Goal: Task Accomplishment & Management: Manage account settings

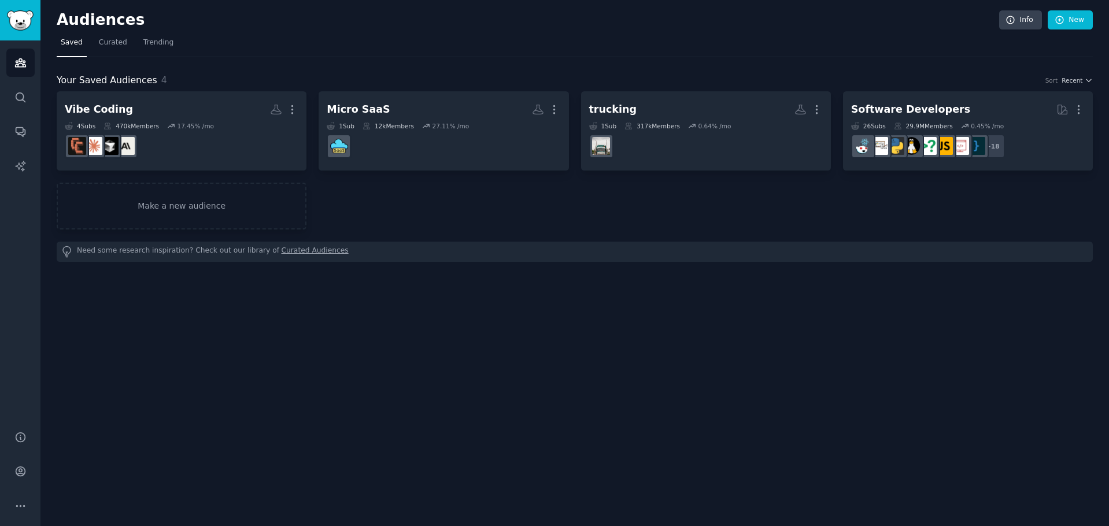
click at [9, 116] on div "Audiences Search Conversations AI Reports" at bounding box center [20, 228] width 40 height 376
click at [15, 110] on link "Search" at bounding box center [20, 97] width 28 height 28
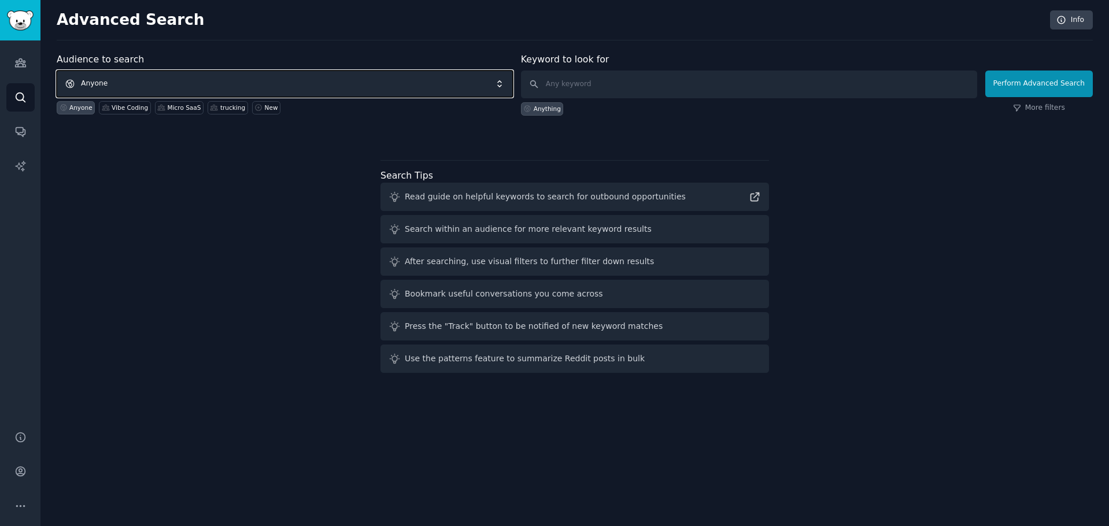
click at [258, 83] on span "Anyone" at bounding box center [285, 84] width 456 height 27
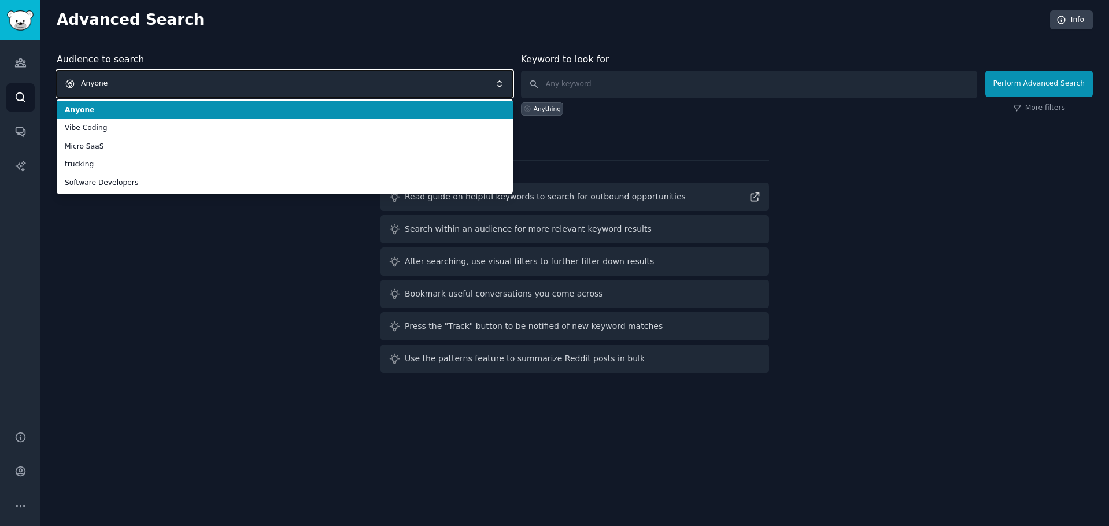
click at [258, 83] on span "Anyone" at bounding box center [285, 84] width 456 height 27
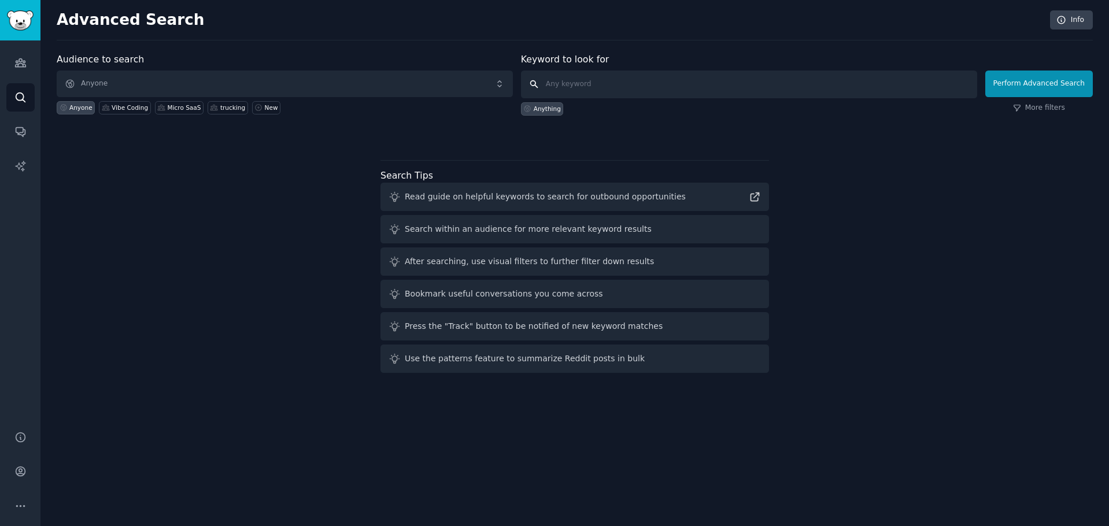
click at [575, 87] on input "text" at bounding box center [749, 85] width 456 height 28
paste input "Mini trampoline workouts"
type input "Mini trampoline workouts"
click at [1015, 92] on button "Perform Advanced Search" at bounding box center [1039, 84] width 108 height 27
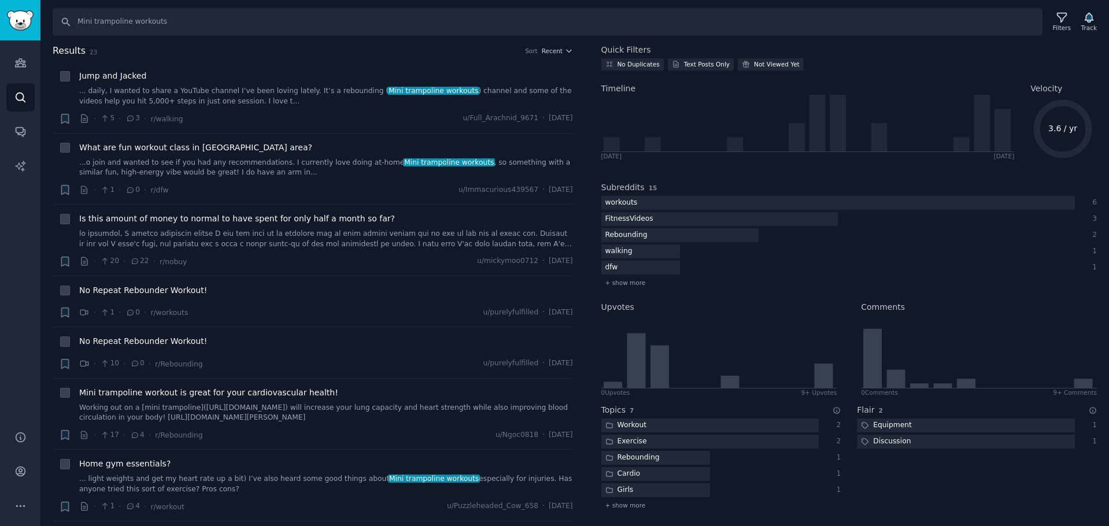
scroll to position [58, 0]
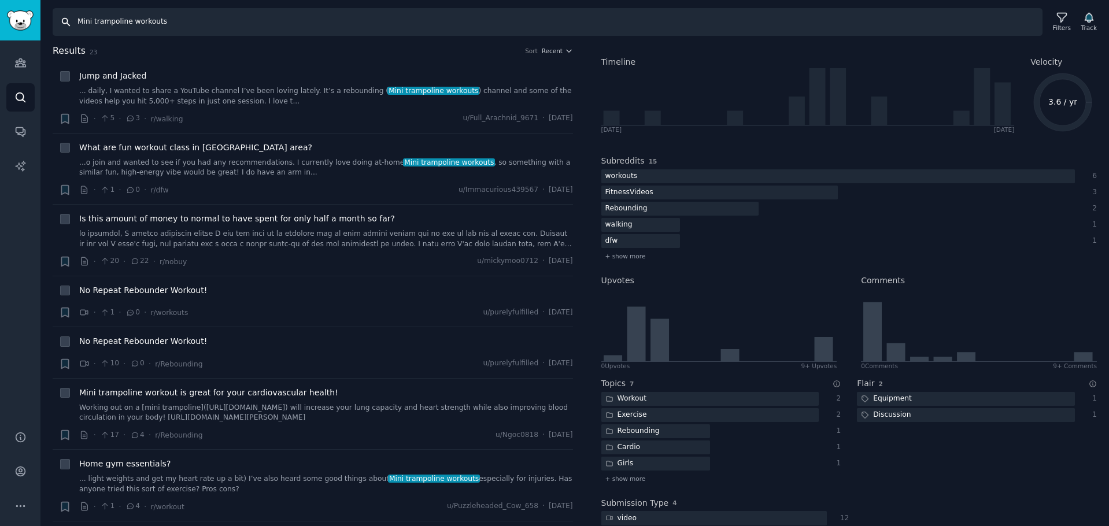
click at [501, 12] on input "Mini trampoline workouts" at bounding box center [547, 22] width 989 height 28
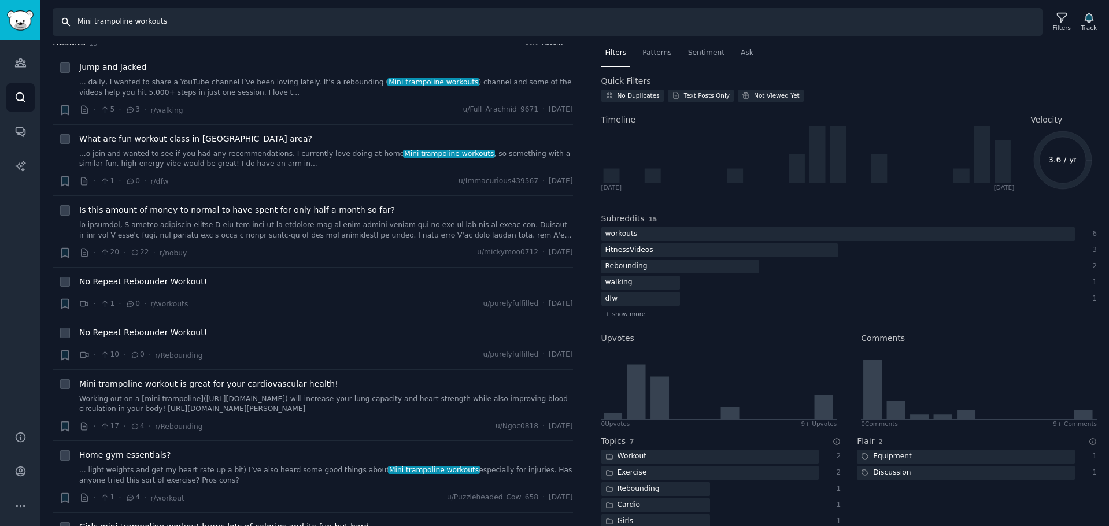
scroll to position [0, 0]
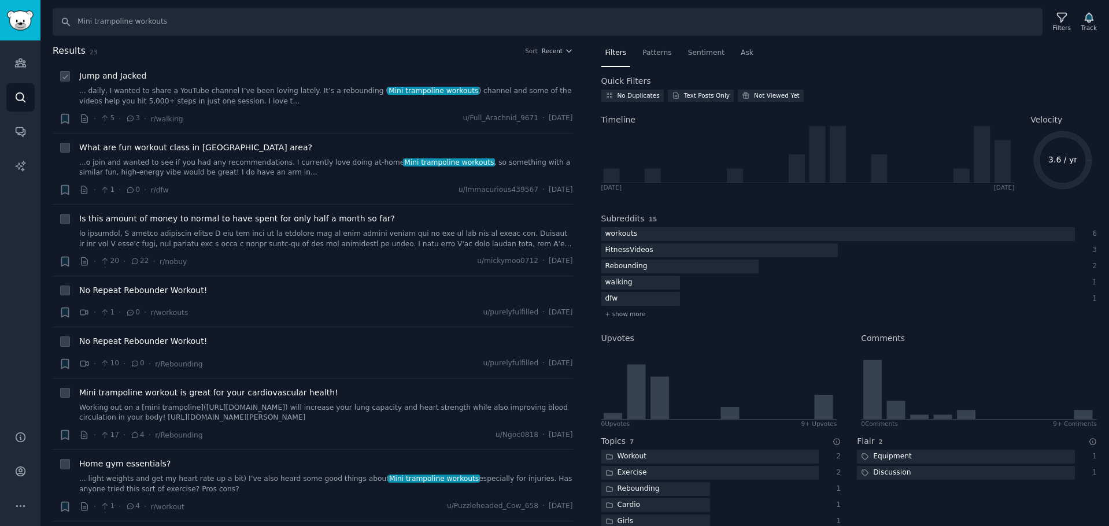
click at [118, 78] on span "Jump and Jacked" at bounding box center [112, 76] width 67 height 12
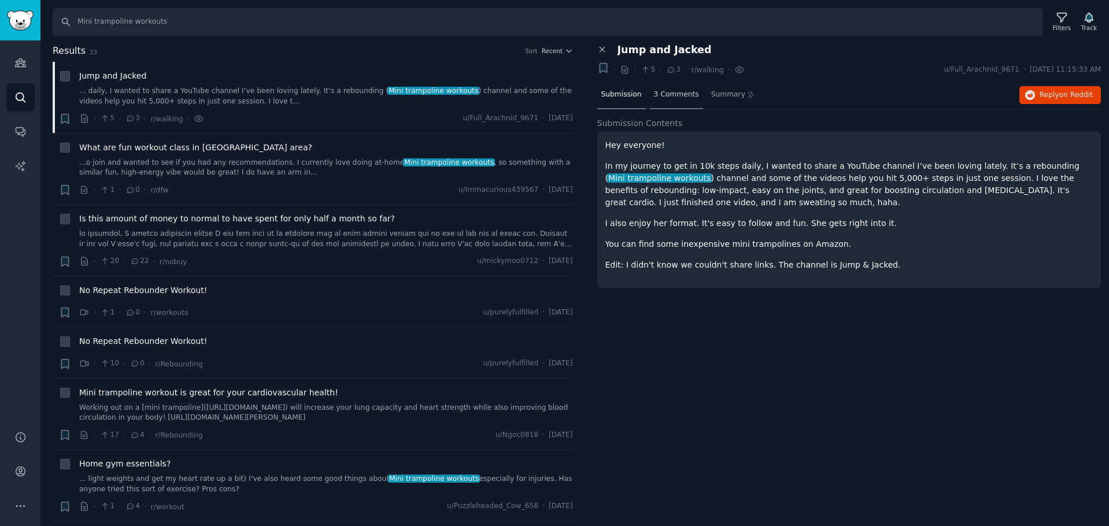
click at [676, 91] on span "3 Comments" at bounding box center [676, 95] width 45 height 10
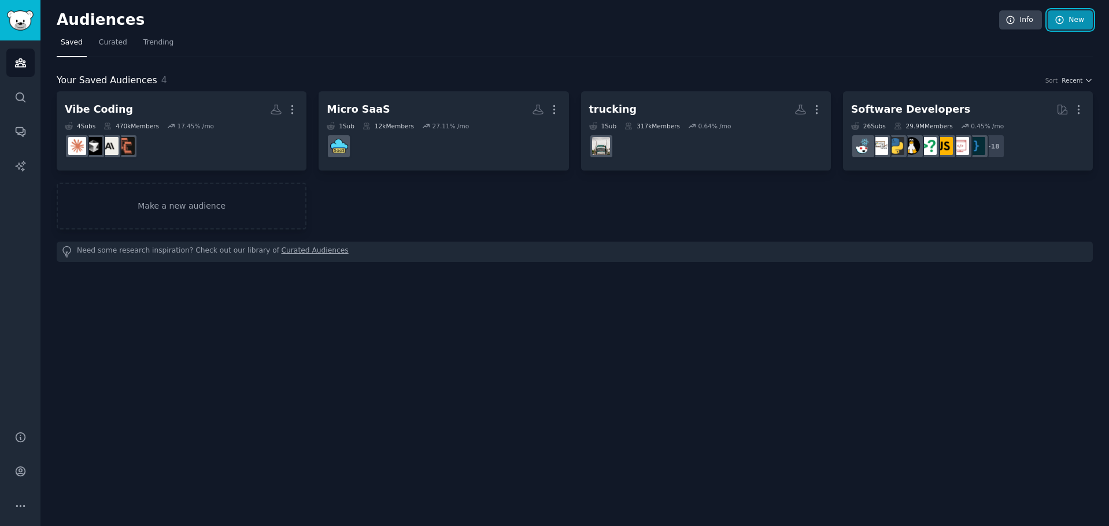
click at [1060, 23] on icon at bounding box center [1059, 20] width 10 height 10
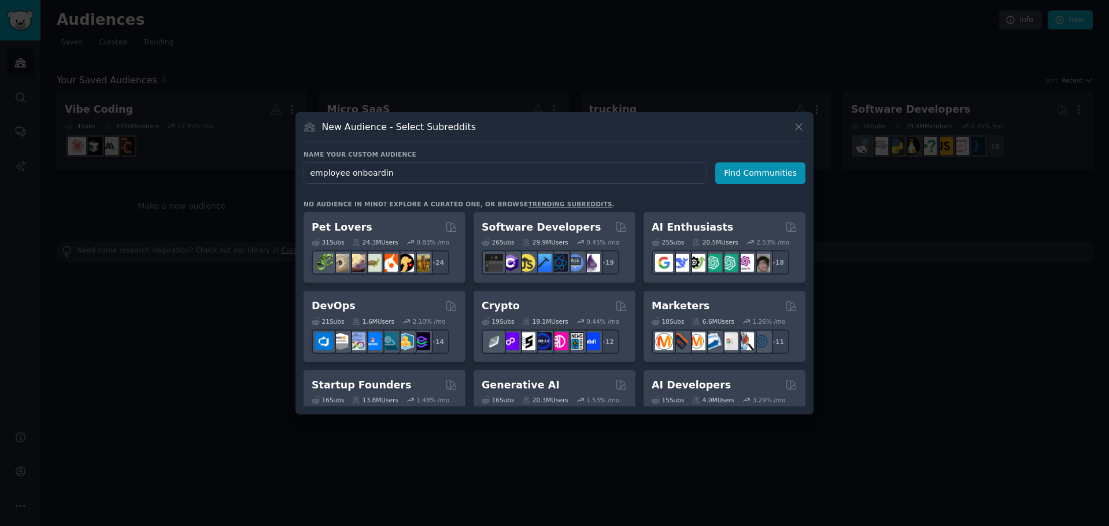
type input "employee onboarding"
click button "Find Communities" at bounding box center [760, 172] width 90 height 21
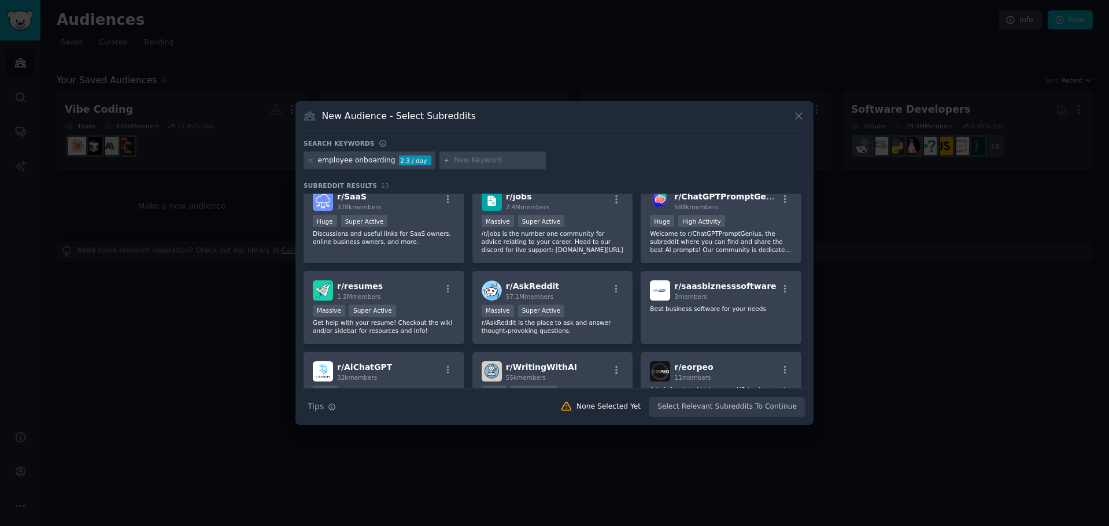
scroll to position [173, 0]
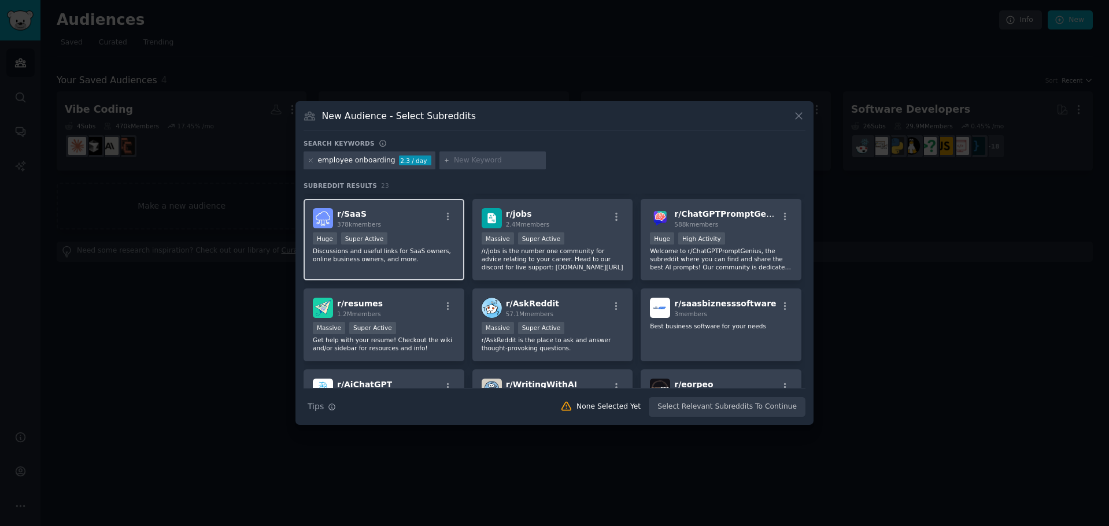
click at [438, 243] on div "Huge Super Active" at bounding box center [384, 239] width 142 height 14
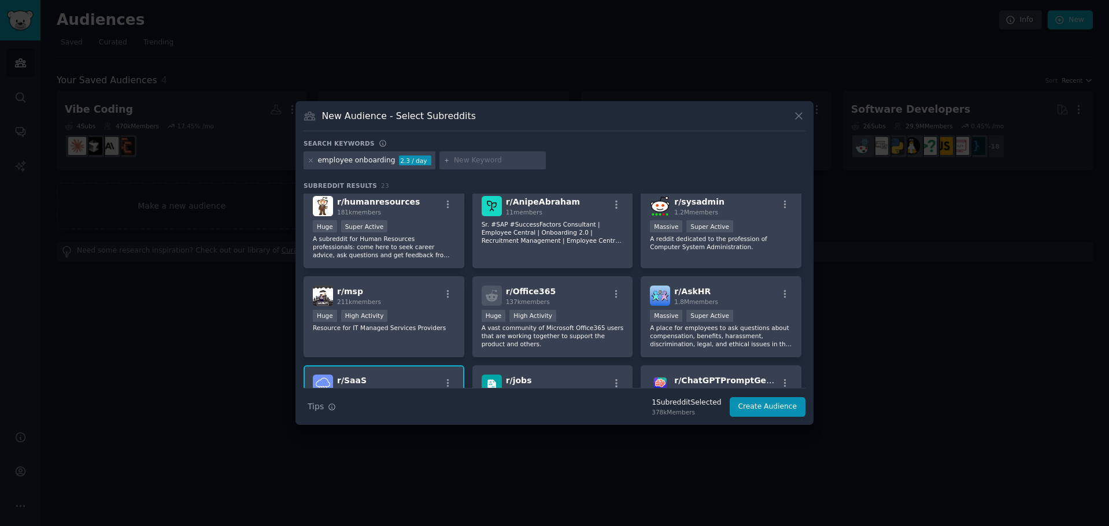
scroll to position [0, 0]
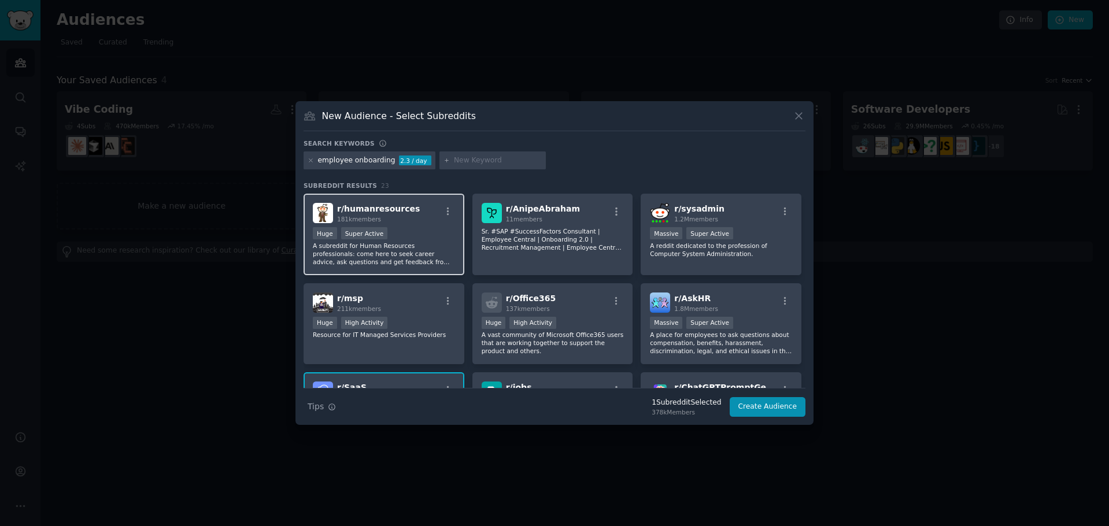
click at [450, 264] on p "A subreddit for Human Resources professionals: come here to seek career advice,…" at bounding box center [384, 254] width 142 height 24
click at [785, 411] on button "Create Audience" at bounding box center [767, 407] width 76 height 20
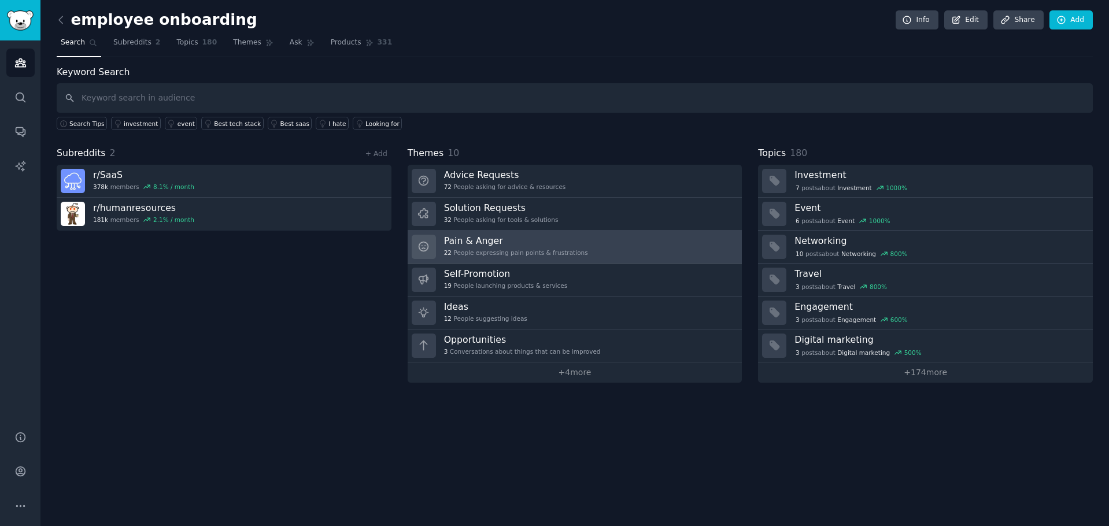
click at [500, 251] on div "22 People expressing pain points & frustrations" at bounding box center [516, 253] width 144 height 8
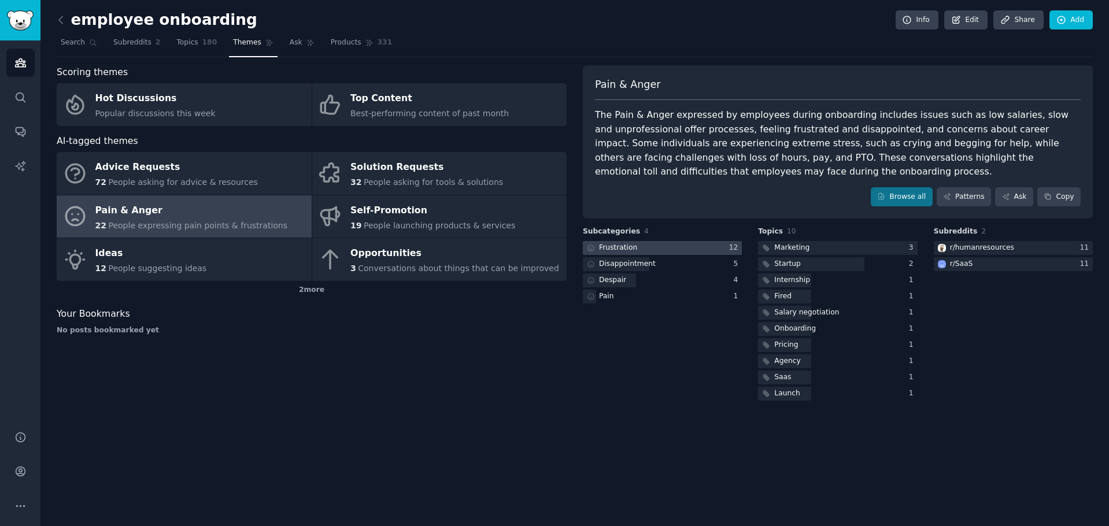
click at [622, 250] on div "Frustration" at bounding box center [618, 248] width 38 height 10
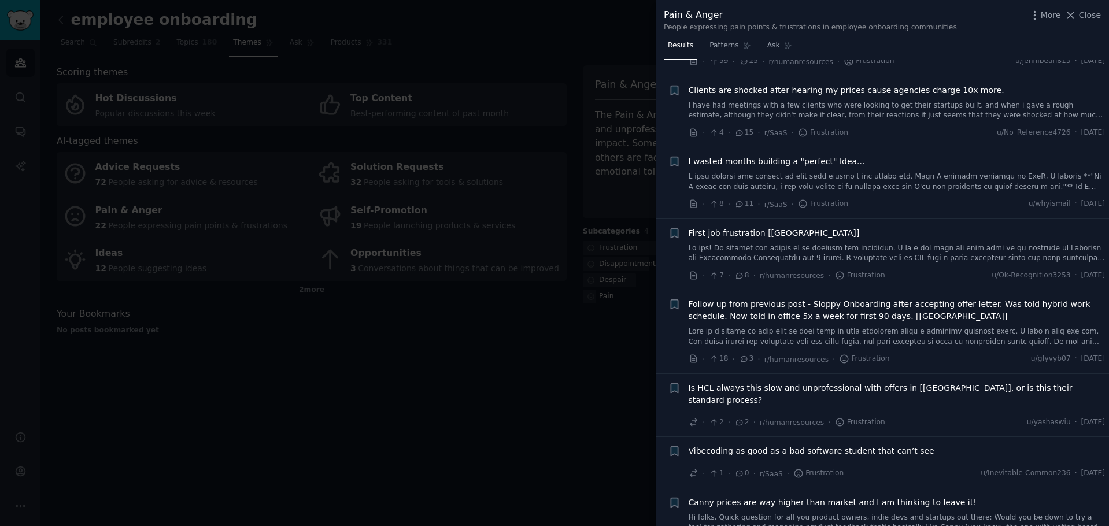
scroll to position [368, 0]
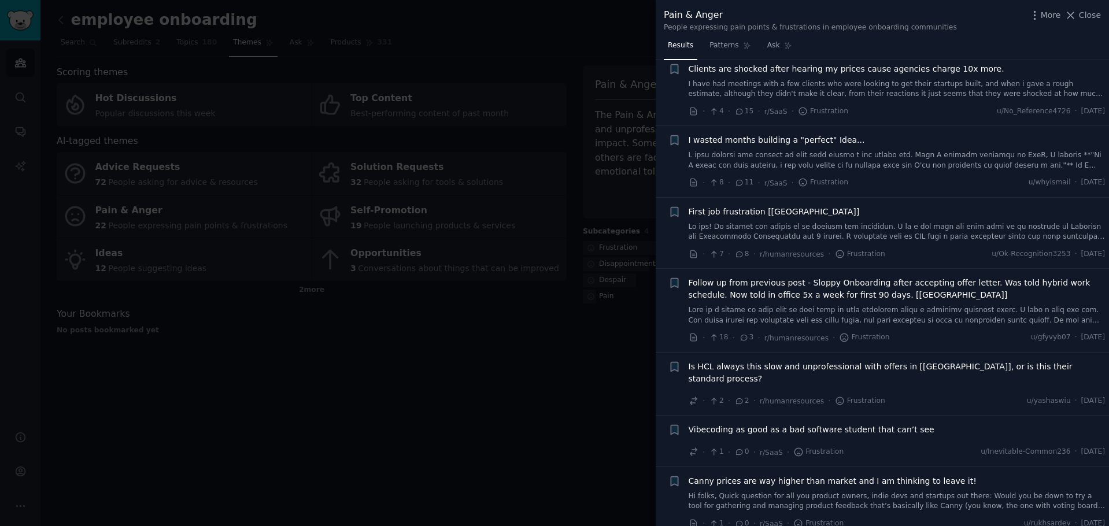
click at [816, 424] on span "Vibecoding as good as a bad software student that can’t see" at bounding box center [811, 430] width 246 height 12
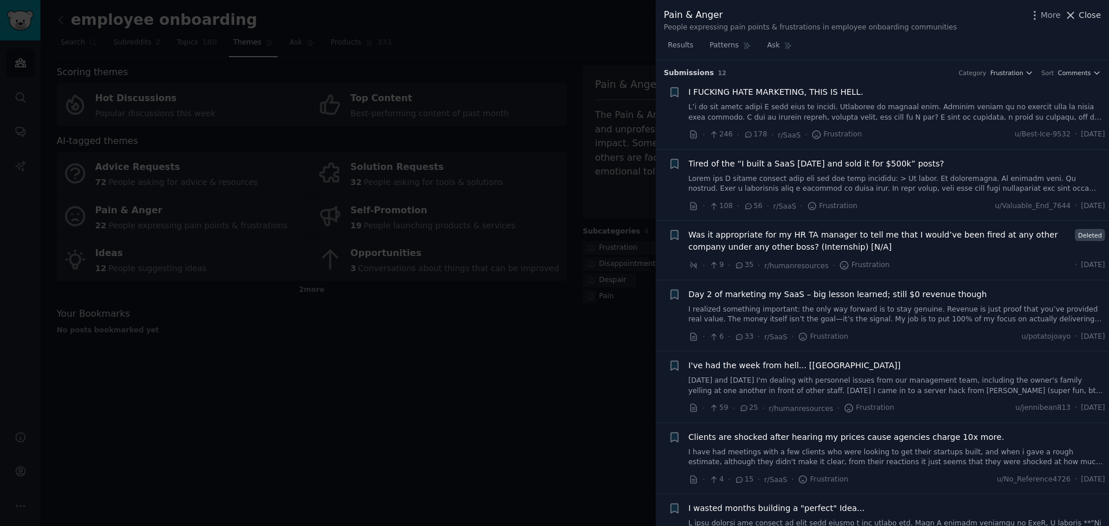
click at [1094, 12] on span "Close" at bounding box center [1089, 15] width 22 height 12
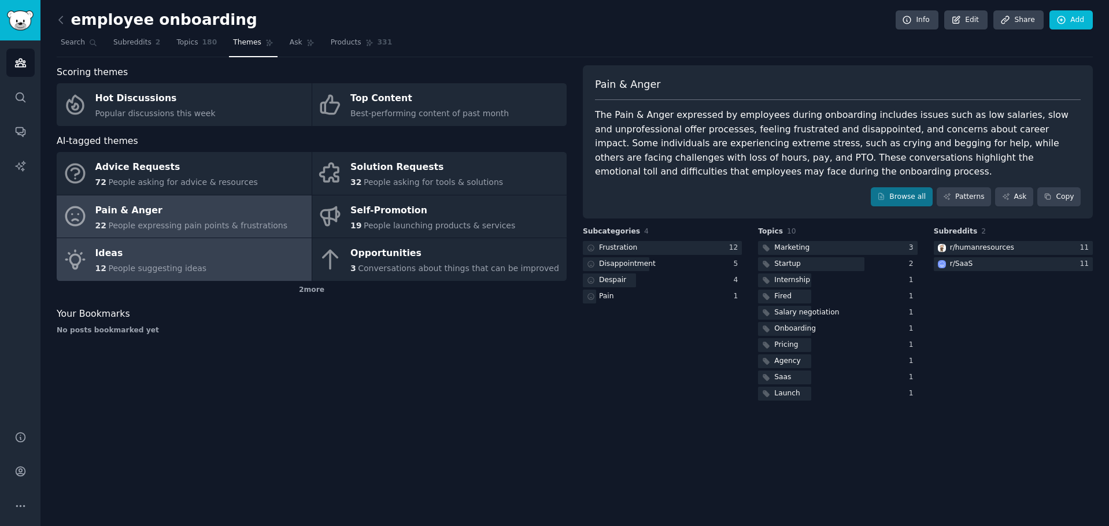
click at [195, 269] on link "Ideas 12 People suggesting ideas" at bounding box center [184, 259] width 255 height 43
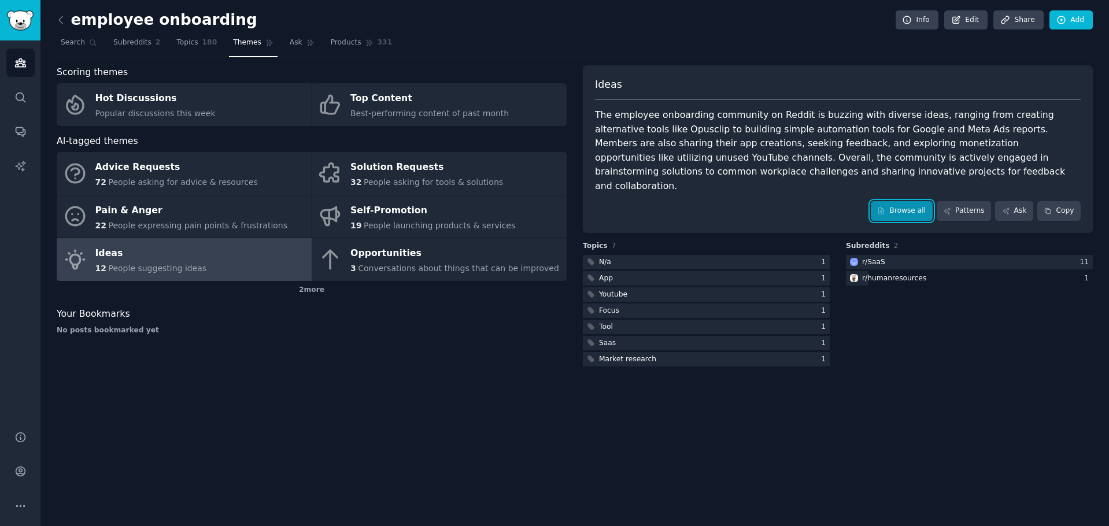
click at [895, 201] on link "Browse all" at bounding box center [901, 211] width 62 height 20
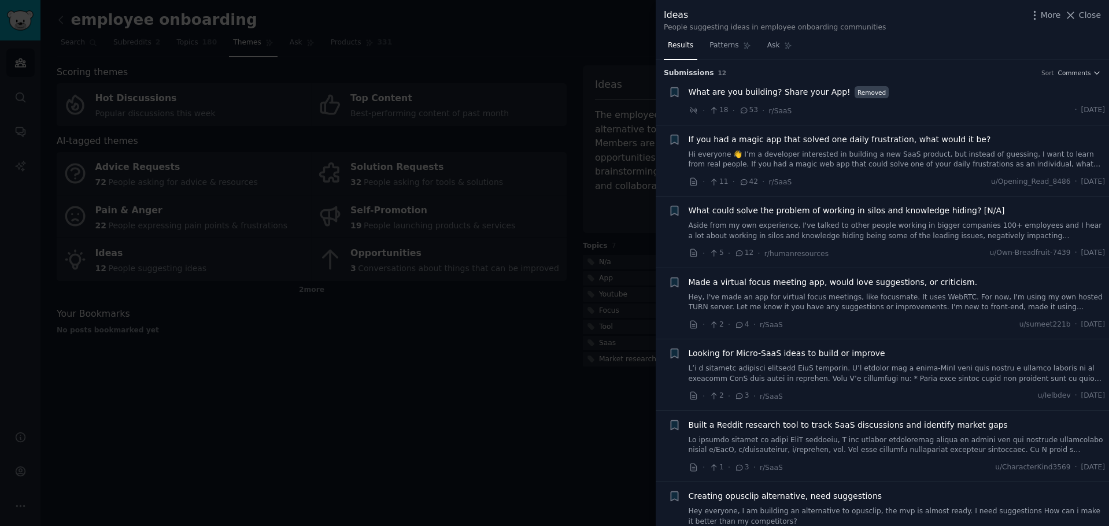
click at [748, 140] on span "If you had a magic app that solved one daily frustration, what would it be?" at bounding box center [839, 140] width 302 height 12
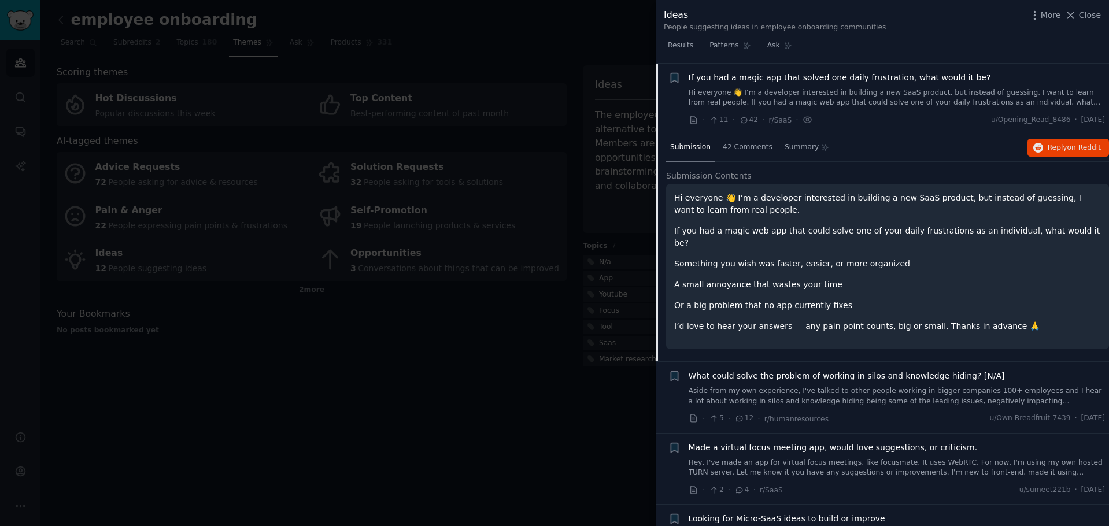
scroll to position [65, 0]
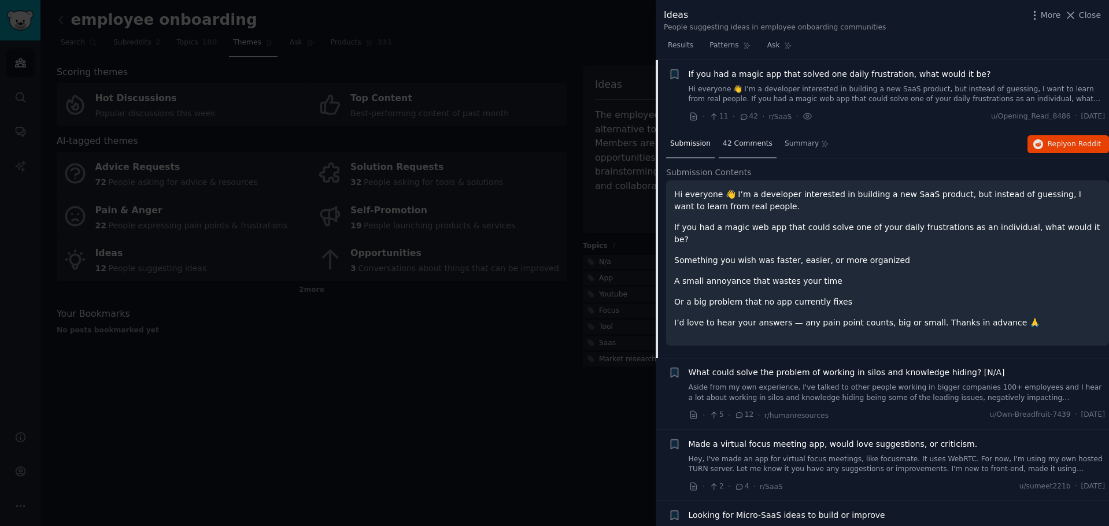
click at [722, 144] on span "42 Comments" at bounding box center [747, 144] width 50 height 10
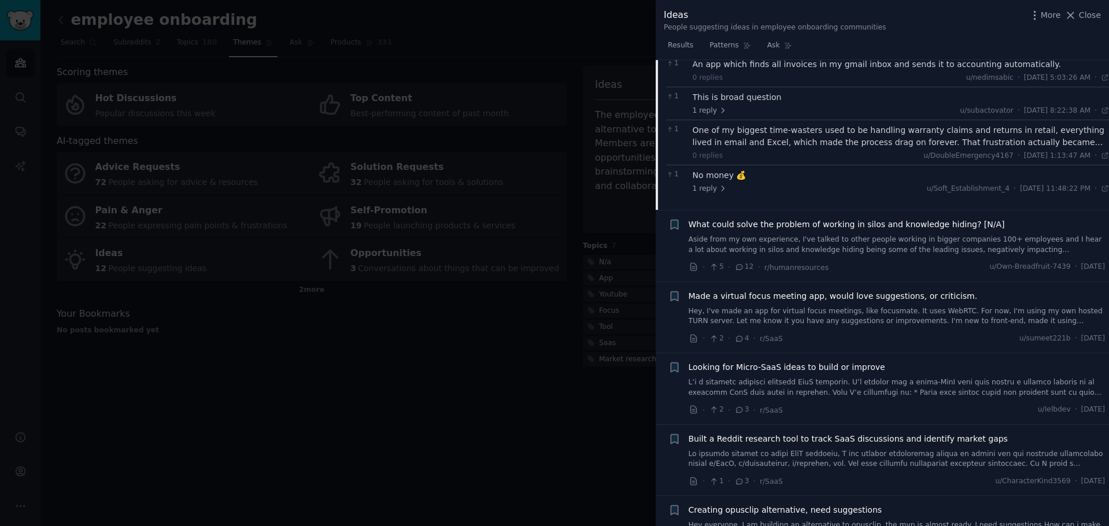
scroll to position [817, 0]
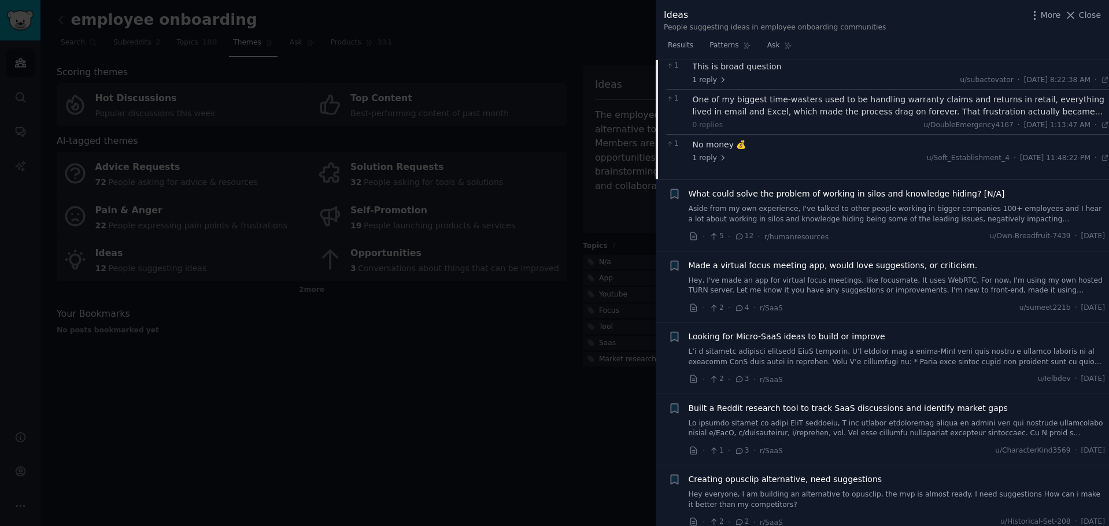
click at [731, 337] on span "Looking for Micro-SaaS ideas to build or improve" at bounding box center [786, 337] width 197 height 12
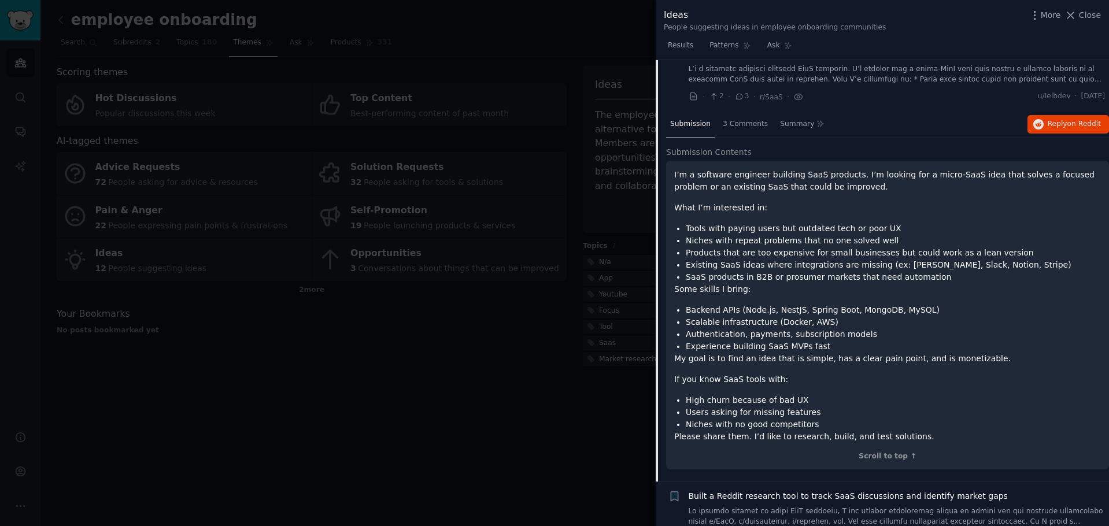
scroll to position [280, 0]
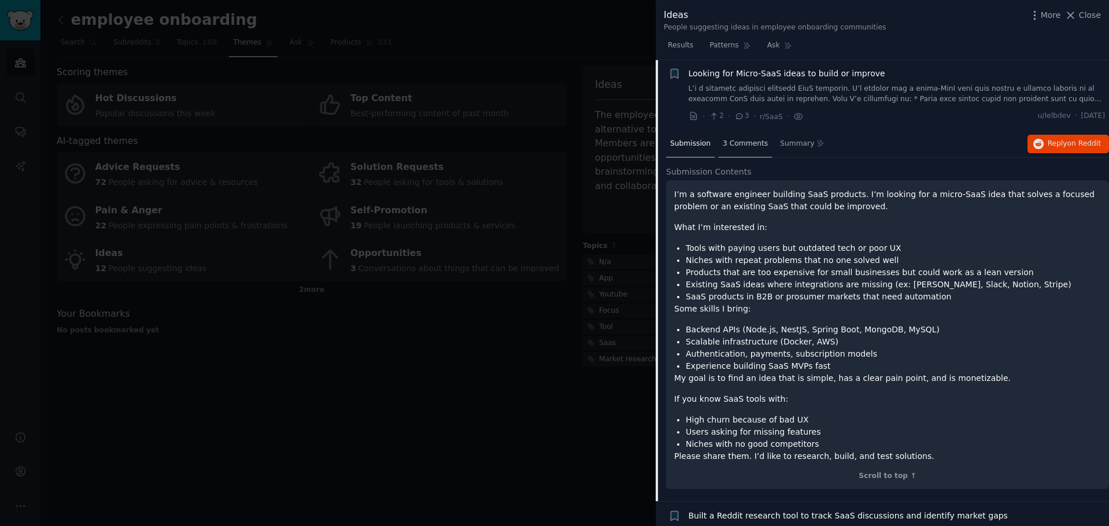
click at [736, 147] on span "3 Comments" at bounding box center [744, 144] width 45 height 10
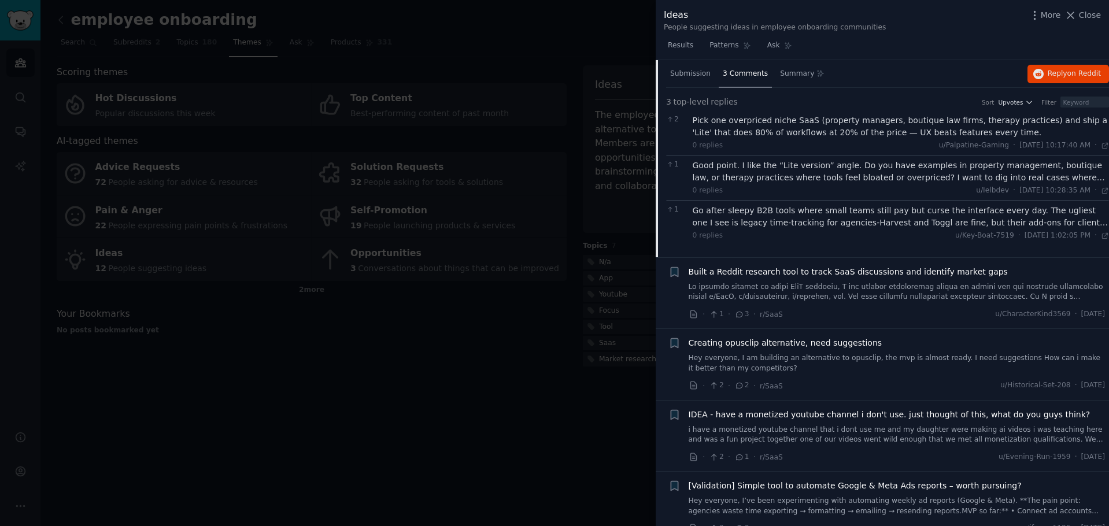
scroll to position [343, 0]
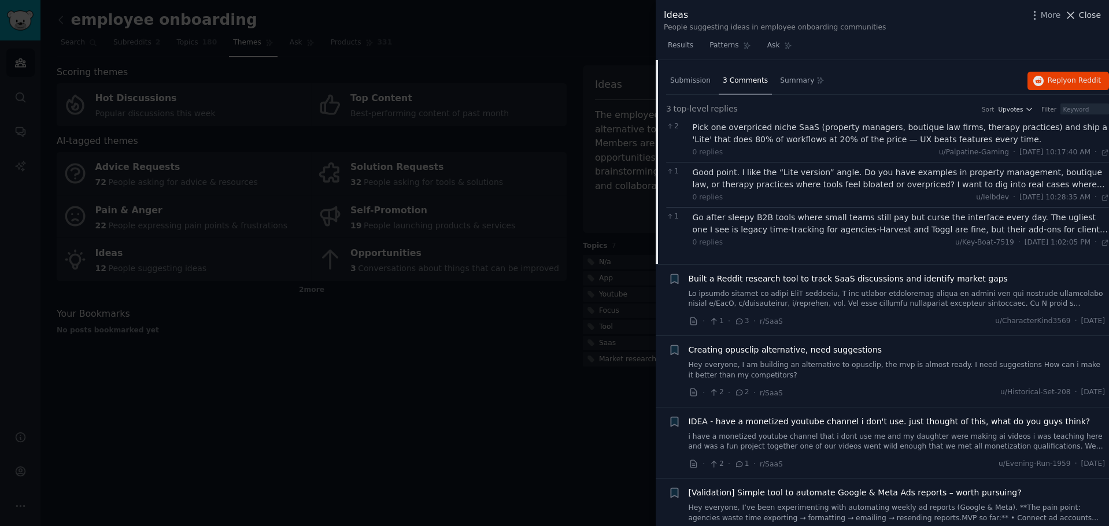
click at [1074, 20] on icon at bounding box center [1070, 15] width 12 height 12
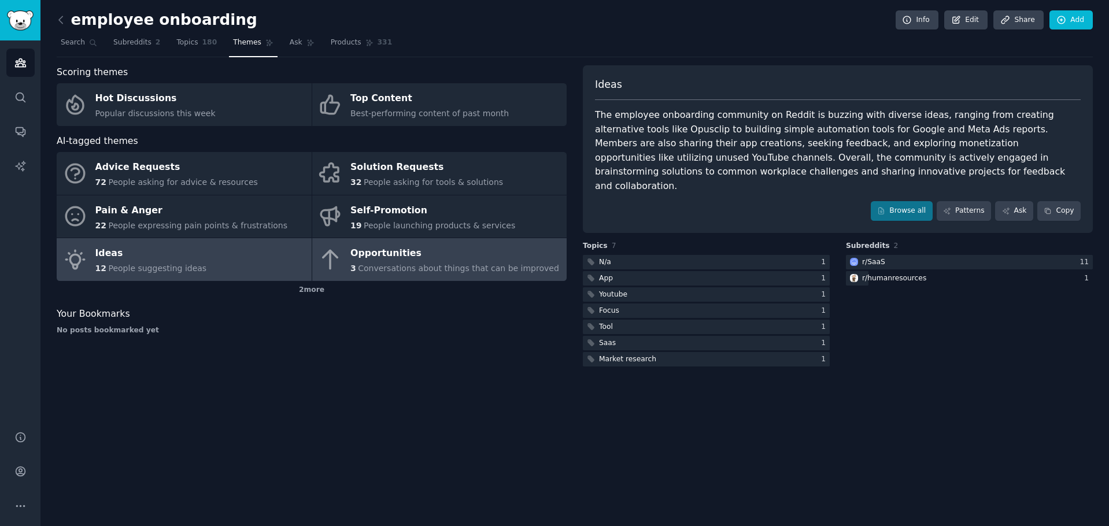
click at [407, 268] on span "Conversations about things that can be improved" at bounding box center [458, 268] width 201 height 9
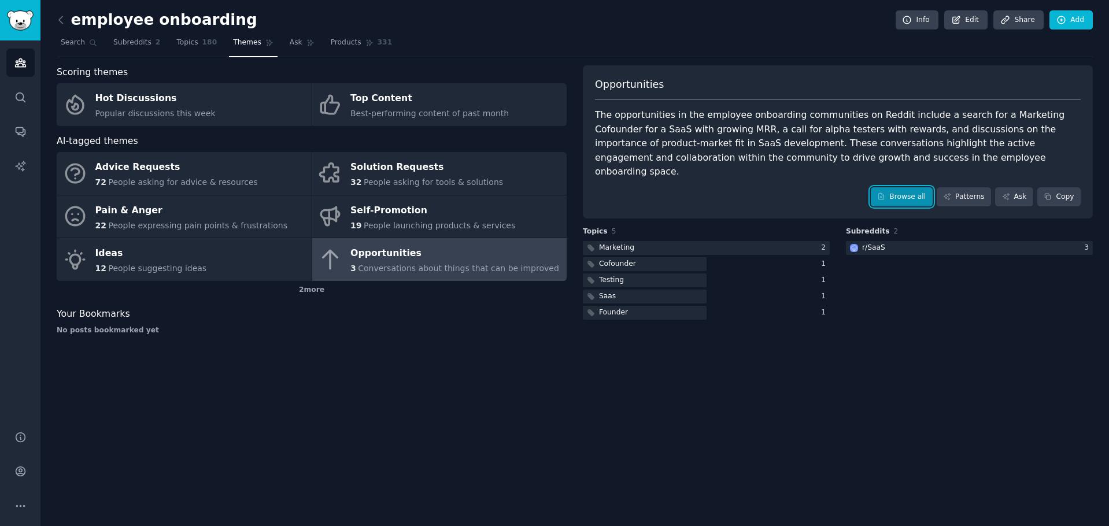
click at [900, 187] on link "Browse all" at bounding box center [901, 197] width 62 height 20
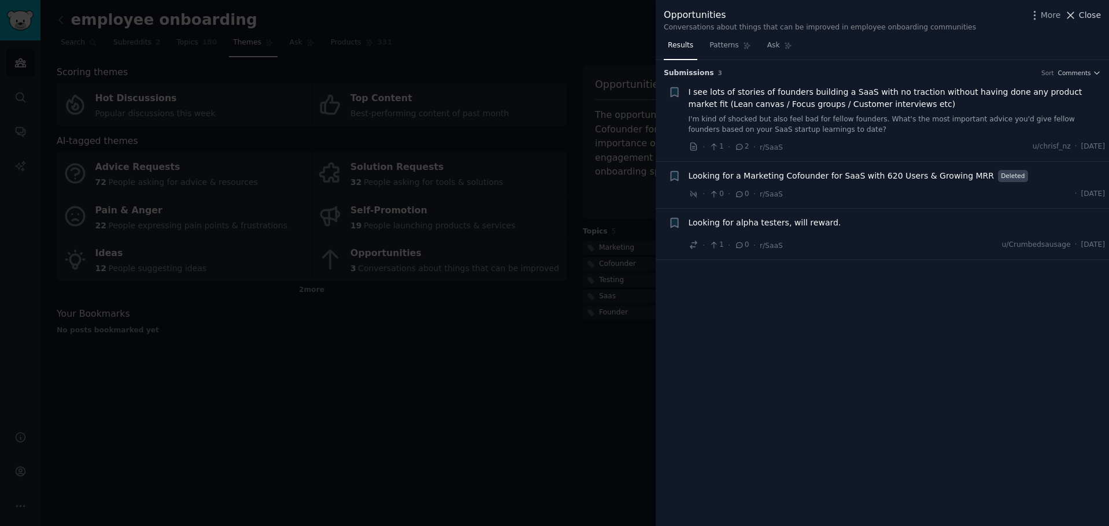
click at [1072, 13] on icon at bounding box center [1070, 15] width 6 height 6
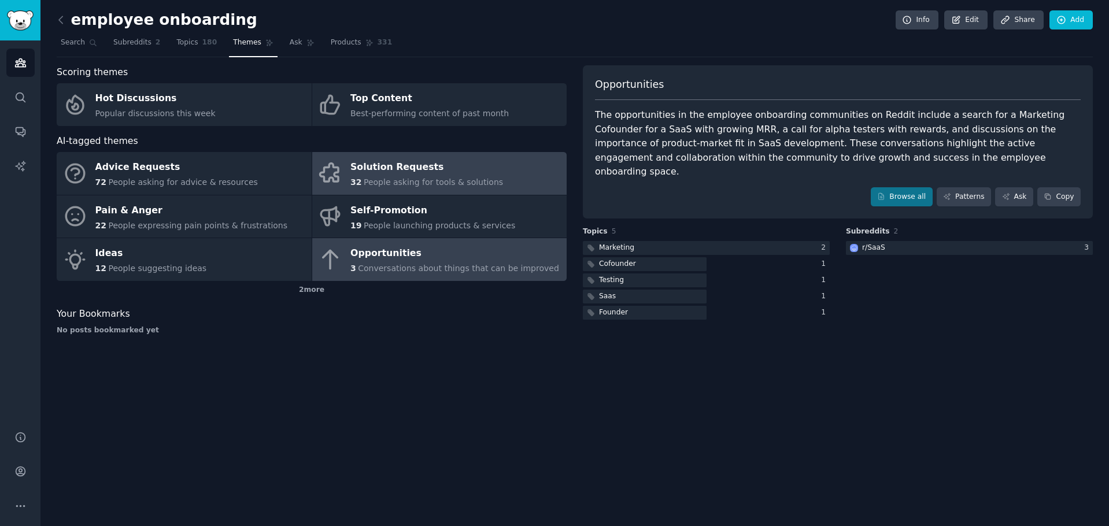
click at [364, 184] on span "People asking for tools & solutions" at bounding box center [433, 181] width 139 height 9
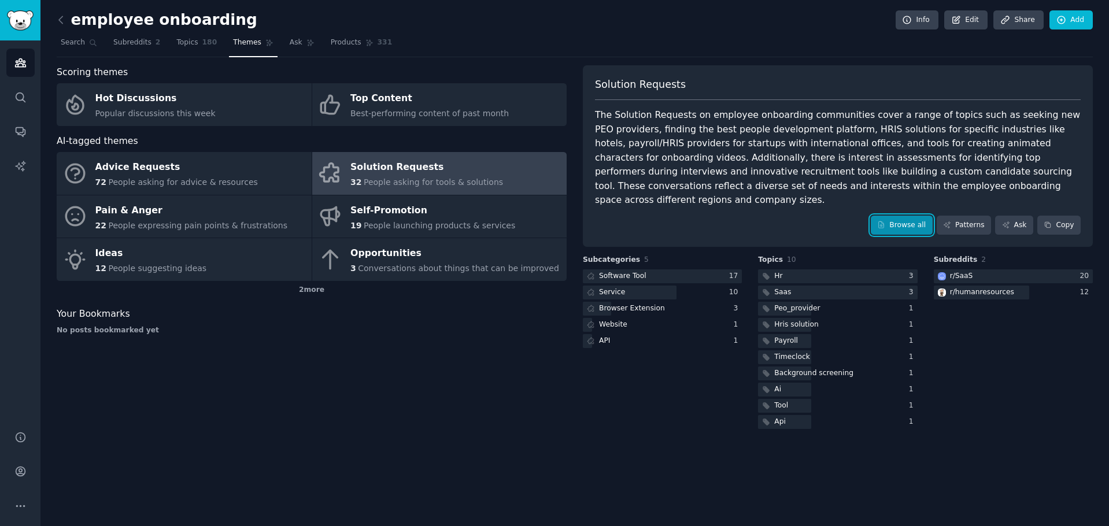
click at [885, 221] on icon at bounding box center [881, 225] width 8 height 8
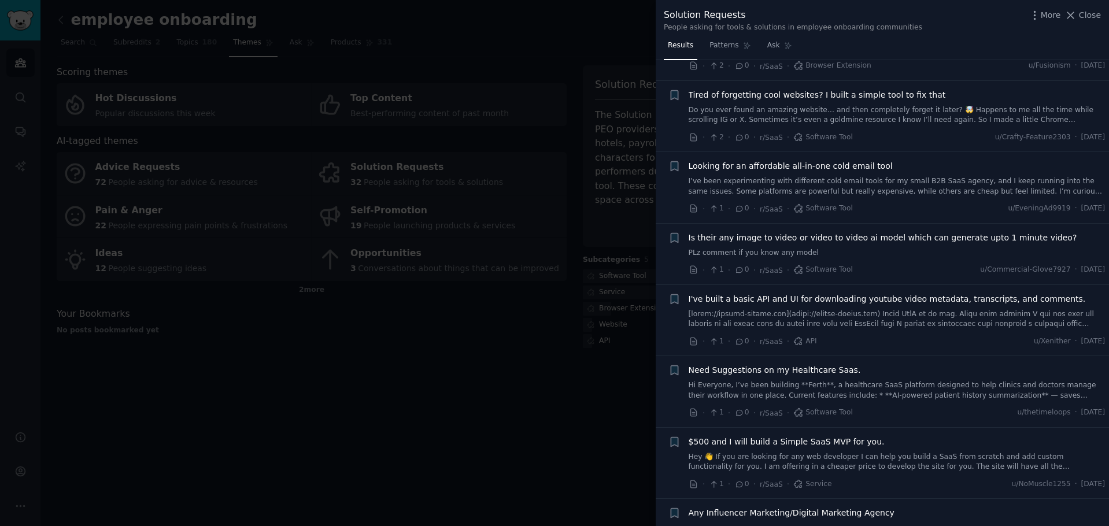
scroll to position [1712, 0]
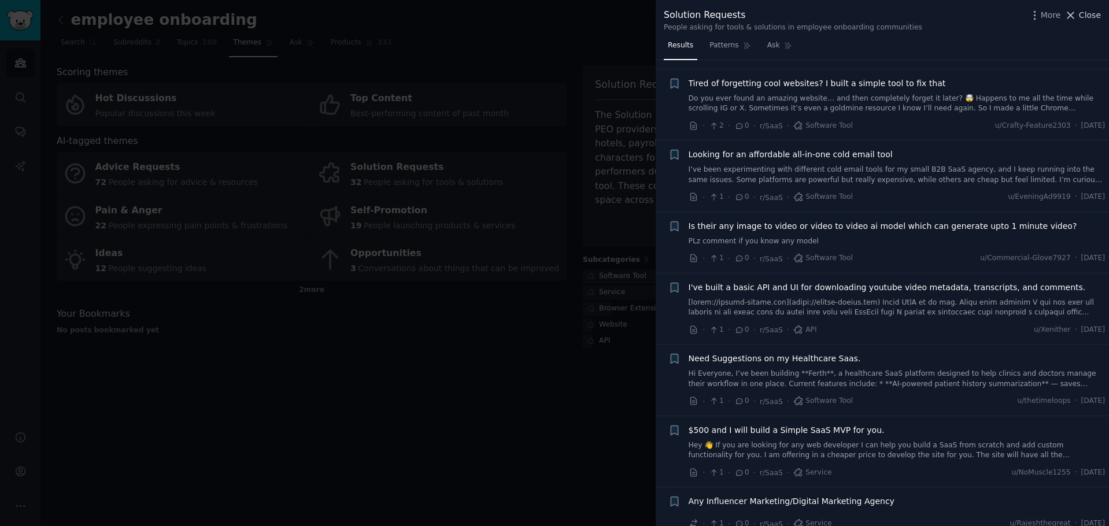
click at [1081, 16] on span "Close" at bounding box center [1089, 15] width 22 height 12
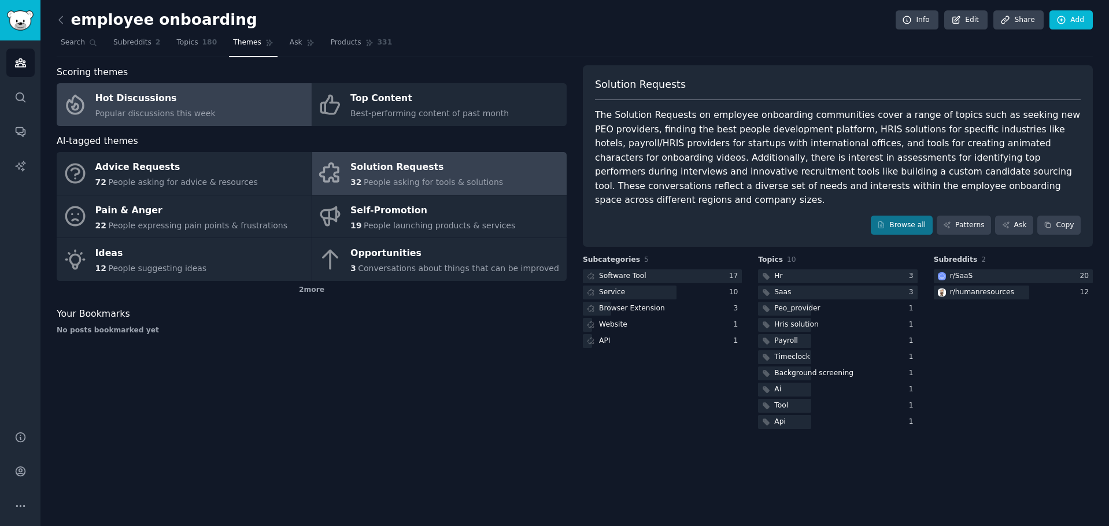
click at [80, 102] on icon at bounding box center [75, 104] width 24 height 24
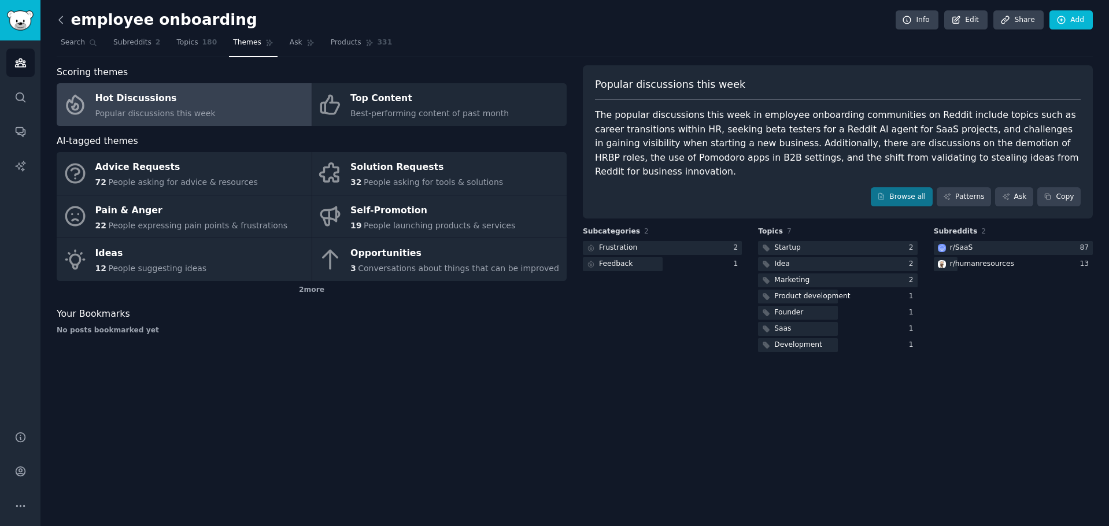
click at [57, 23] on icon at bounding box center [61, 20] width 12 height 12
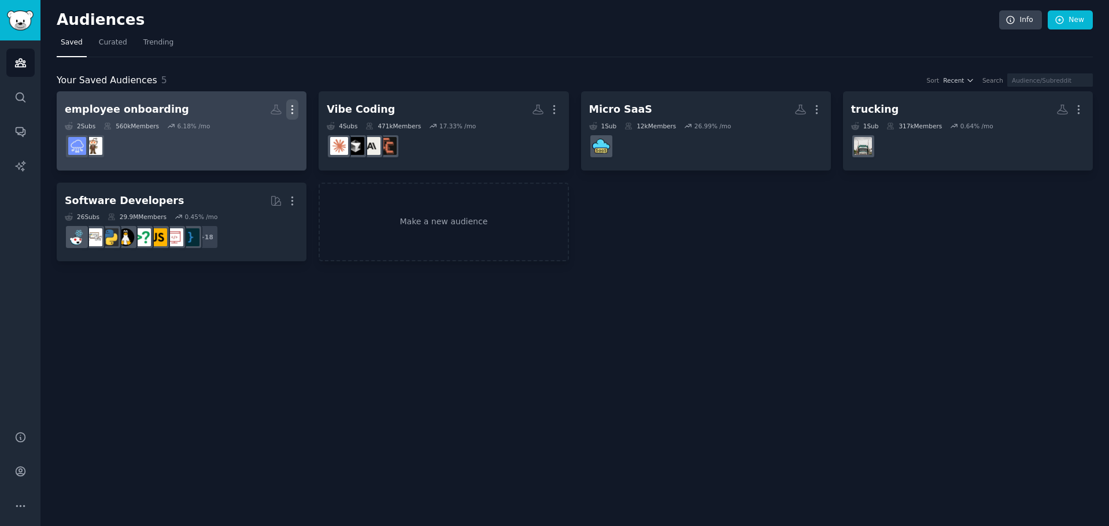
click at [290, 112] on icon "button" at bounding box center [292, 109] width 12 height 12
click at [274, 137] on p "Delete" at bounding box center [260, 134] width 27 height 12
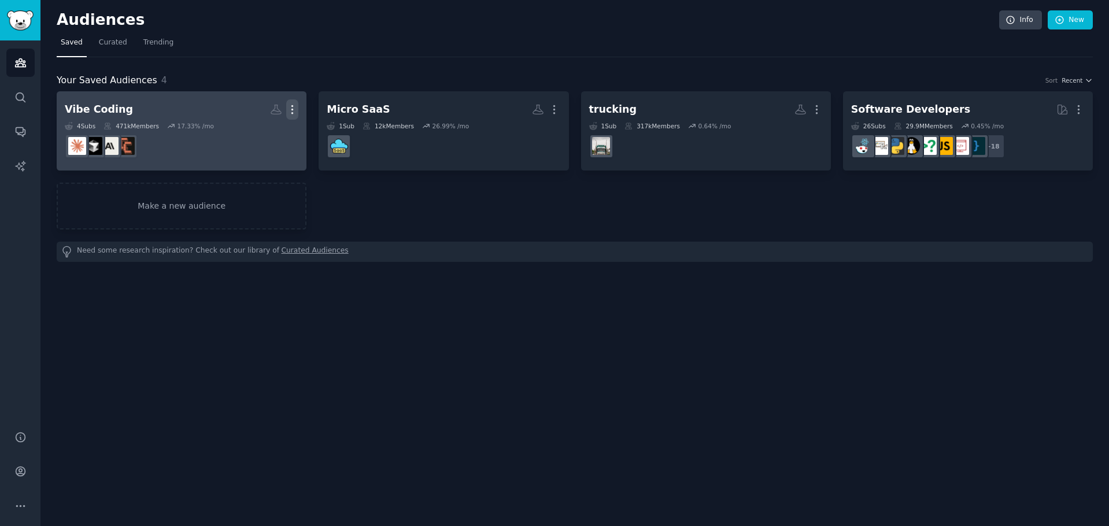
click at [291, 112] on icon "button" at bounding box center [292, 109] width 12 height 12
click at [275, 130] on div "Delete" at bounding box center [252, 134] width 55 height 24
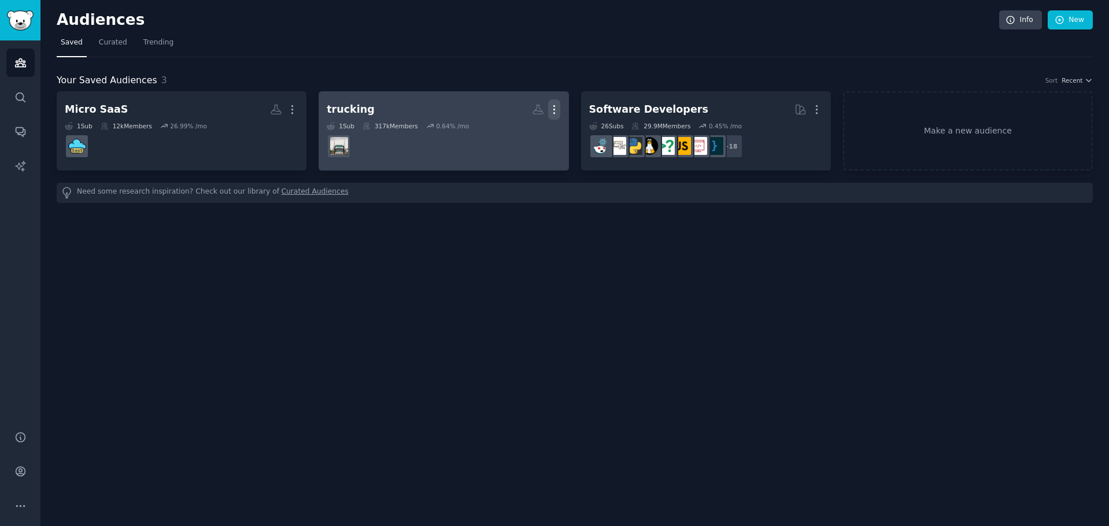
click at [555, 106] on icon "button" at bounding box center [554, 109] width 12 height 12
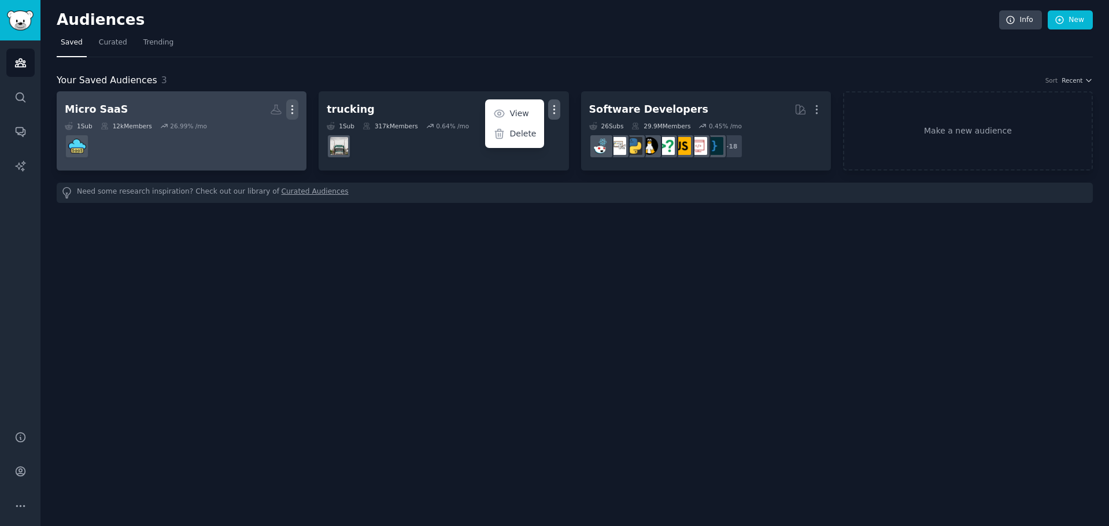
click at [294, 106] on icon "button" at bounding box center [292, 109] width 12 height 12
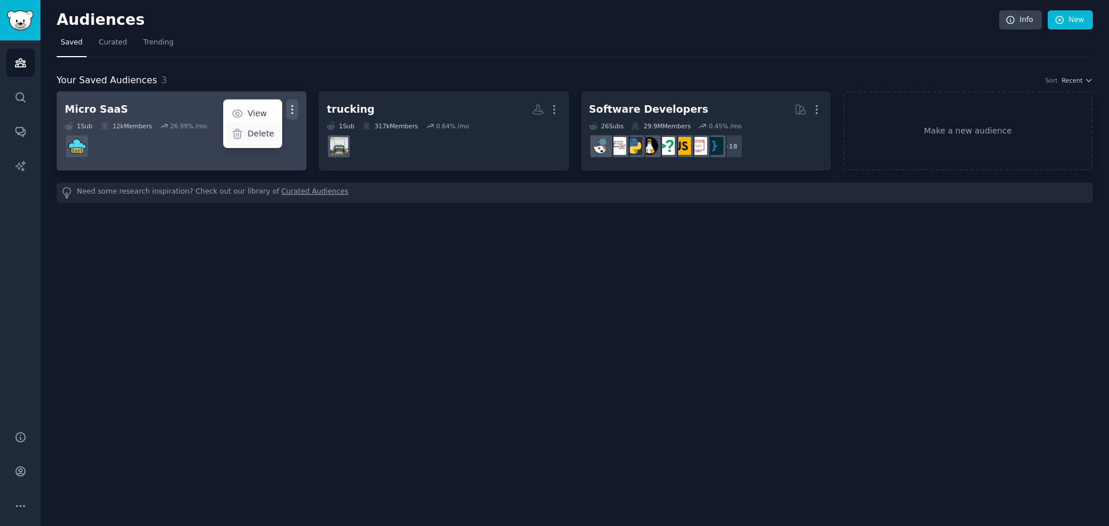
click at [271, 136] on p "Delete" at bounding box center [260, 134] width 27 height 12
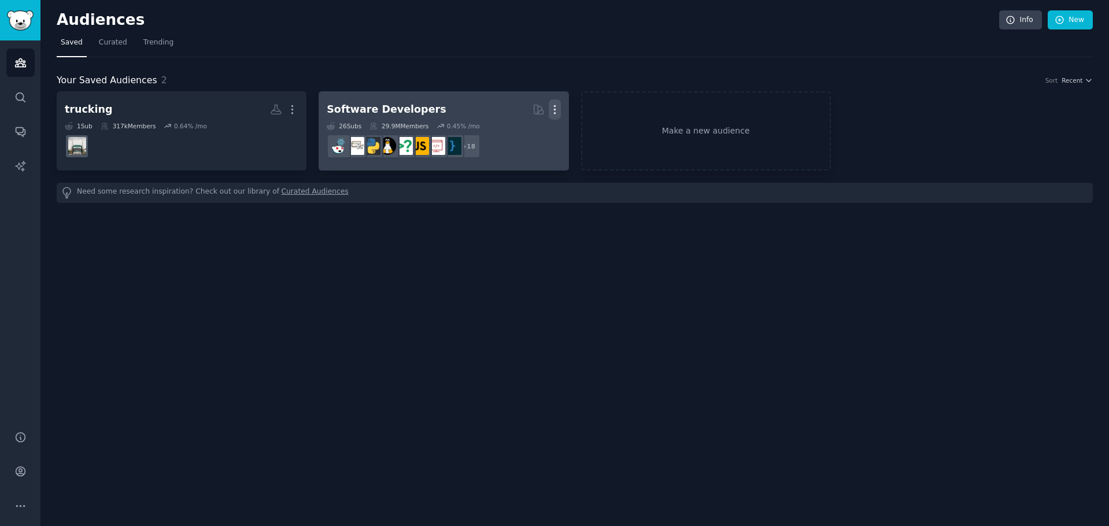
click at [558, 113] on icon "button" at bounding box center [554, 109] width 12 height 12
click at [531, 132] on p "Delete" at bounding box center [523, 134] width 27 height 12
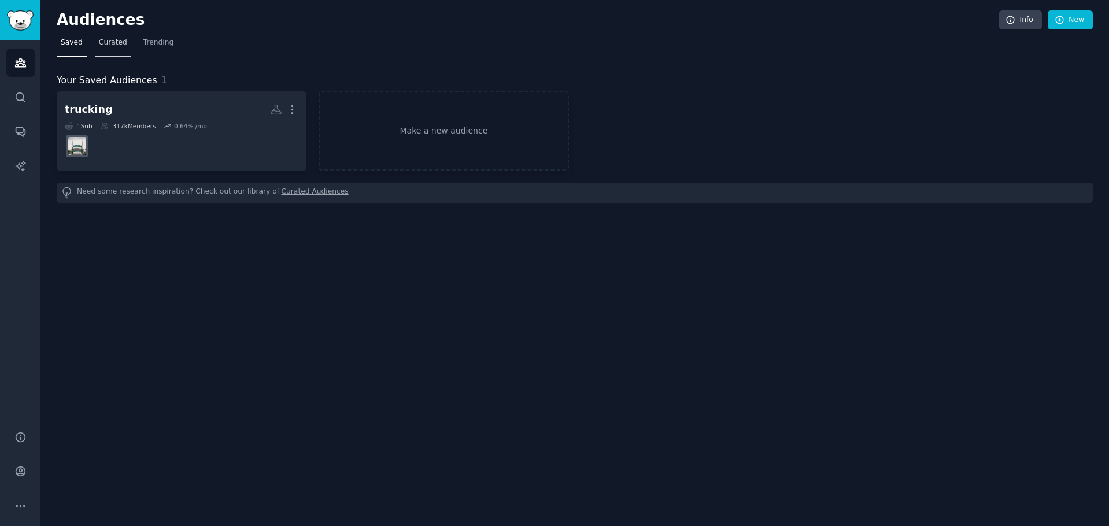
click at [120, 45] on span "Curated" at bounding box center [113, 43] width 28 height 10
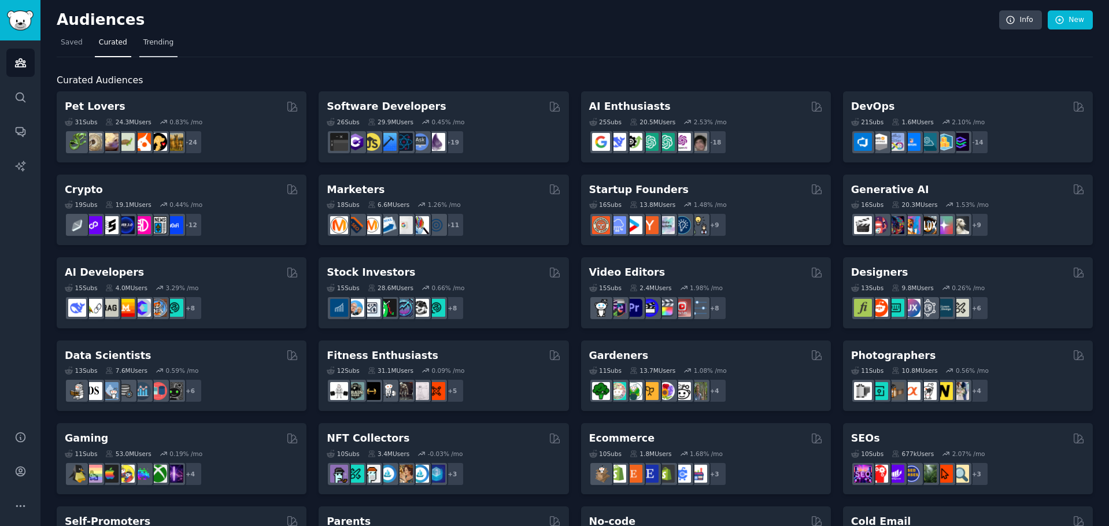
click at [146, 43] on span "Trending" at bounding box center [158, 43] width 30 height 10
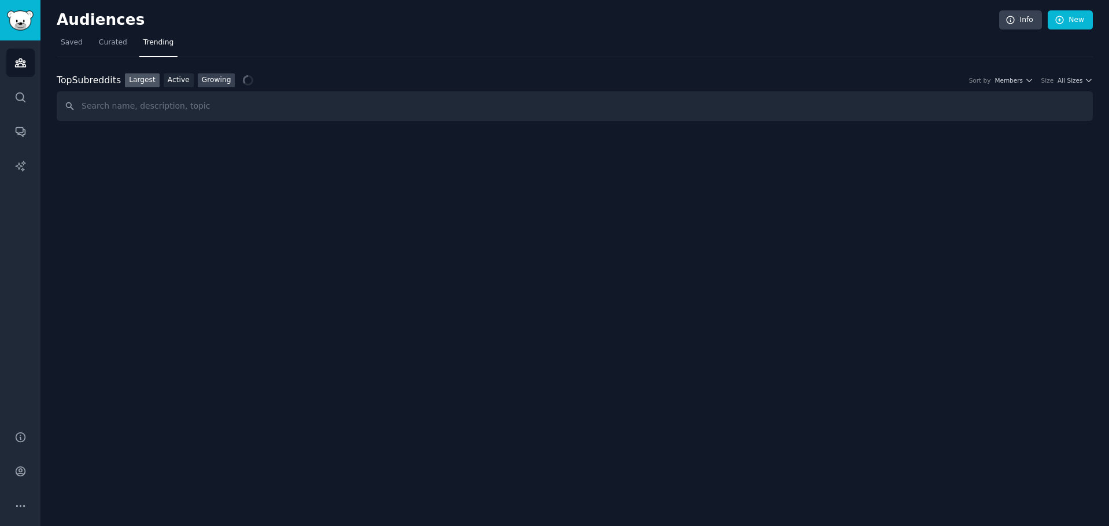
click at [206, 80] on link "Growing" at bounding box center [217, 80] width 38 height 14
click at [1073, 86] on div "Top Subreddits Top Subreddits Largest Active Growing Sort by Member Growth Time…" at bounding box center [575, 80] width 1036 height 14
click at [1073, 81] on span "All Sizes" at bounding box center [1069, 80] width 25 height 8
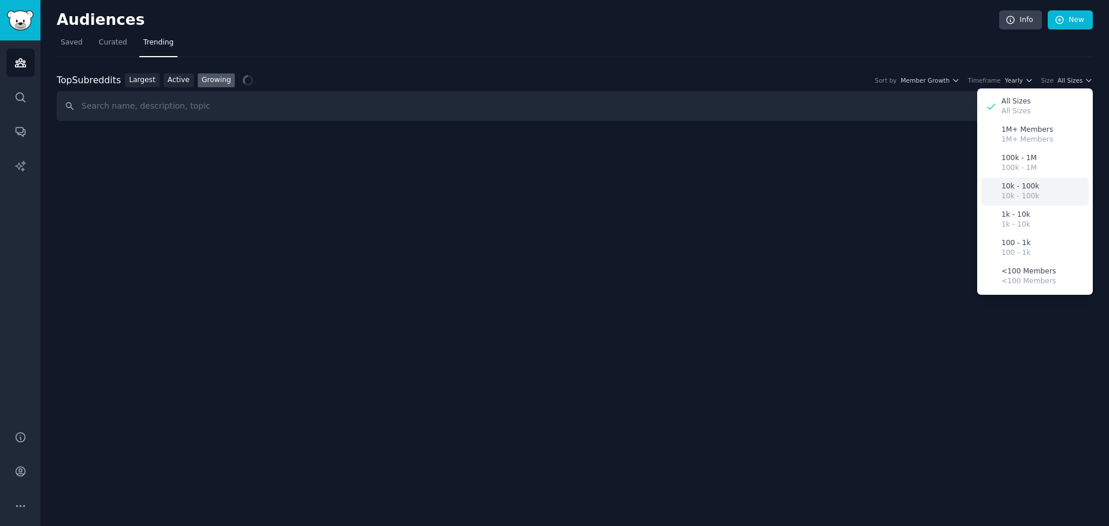
click at [1025, 196] on p "10k - 100k" at bounding box center [1020, 196] width 38 height 10
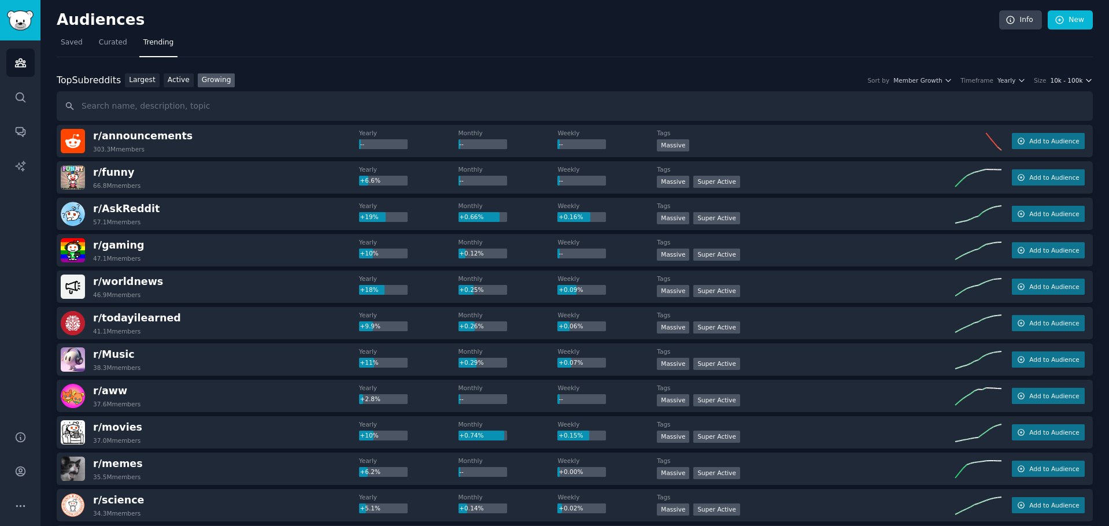
click at [1073, 84] on span "10k - 100k" at bounding box center [1066, 80] width 32 height 8
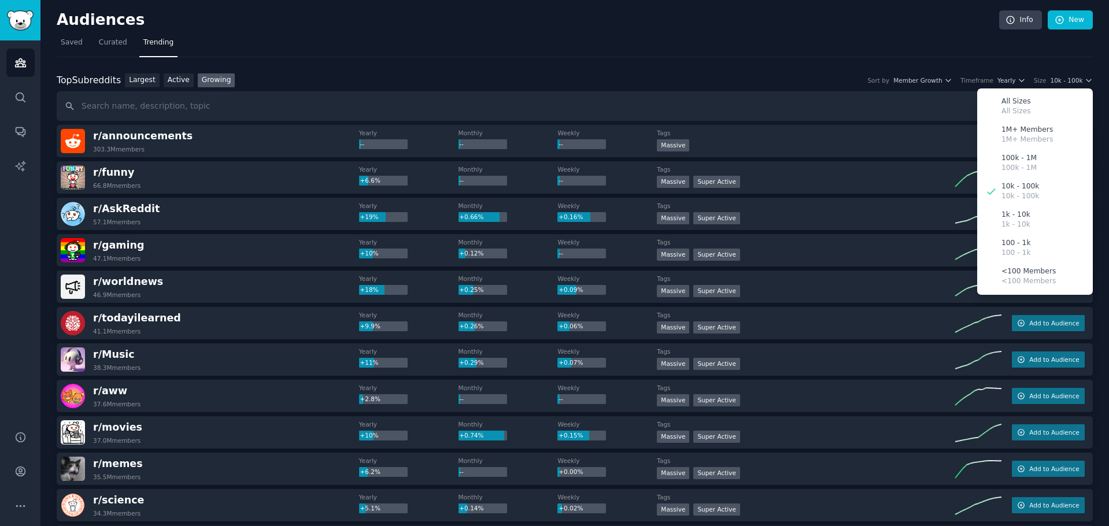
click at [680, 43] on nav "Saved Curated Trending" at bounding box center [575, 46] width 1036 height 24
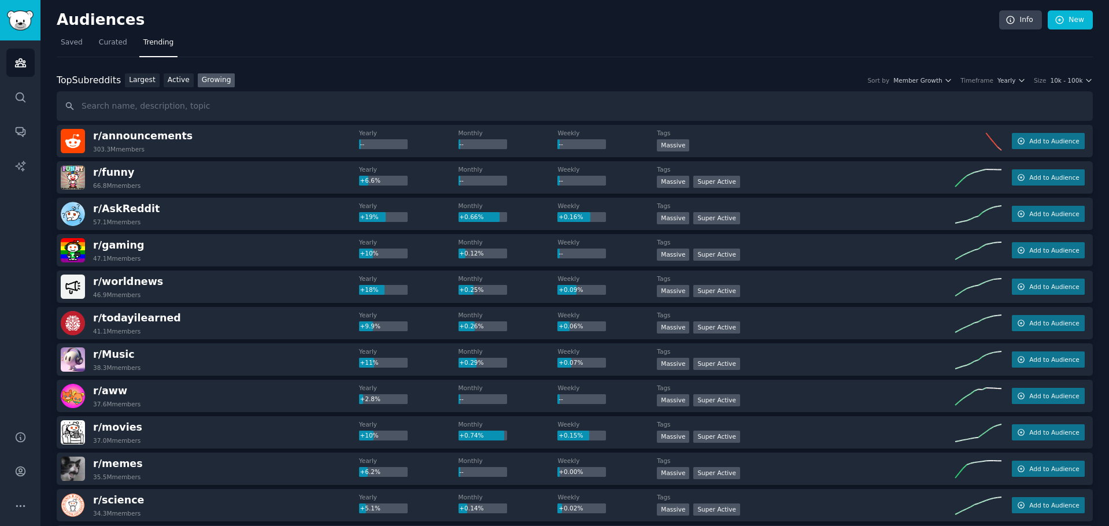
click at [1058, 84] on div "Top Subreddits Top Subreddits Largest Active Growing Sort by Member Growth Time…" at bounding box center [575, 80] width 1036 height 14
click at [1060, 76] on span "10k - 100k" at bounding box center [1066, 80] width 32 height 8
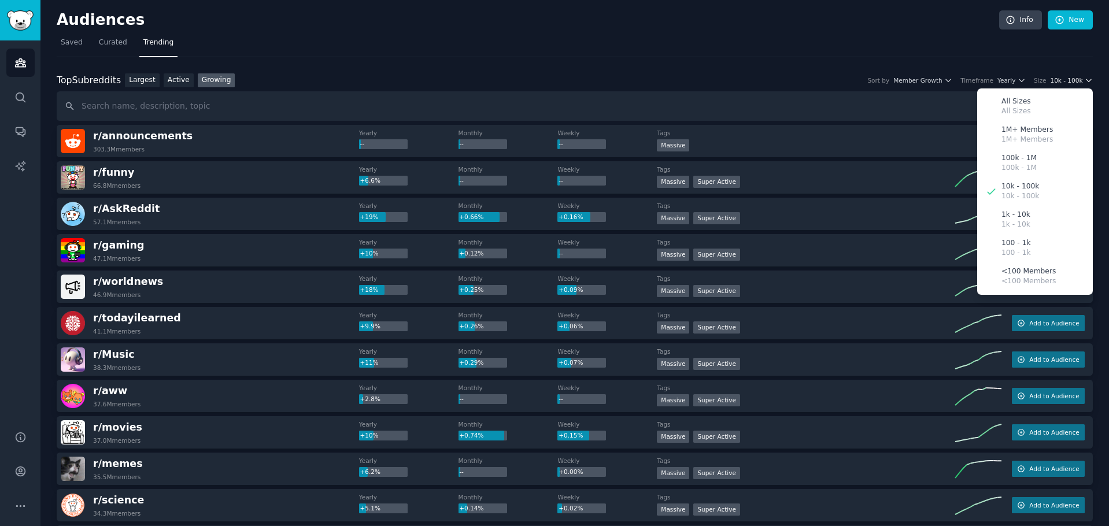
click at [1060, 76] on span "10k - 100k" at bounding box center [1066, 80] width 32 height 8
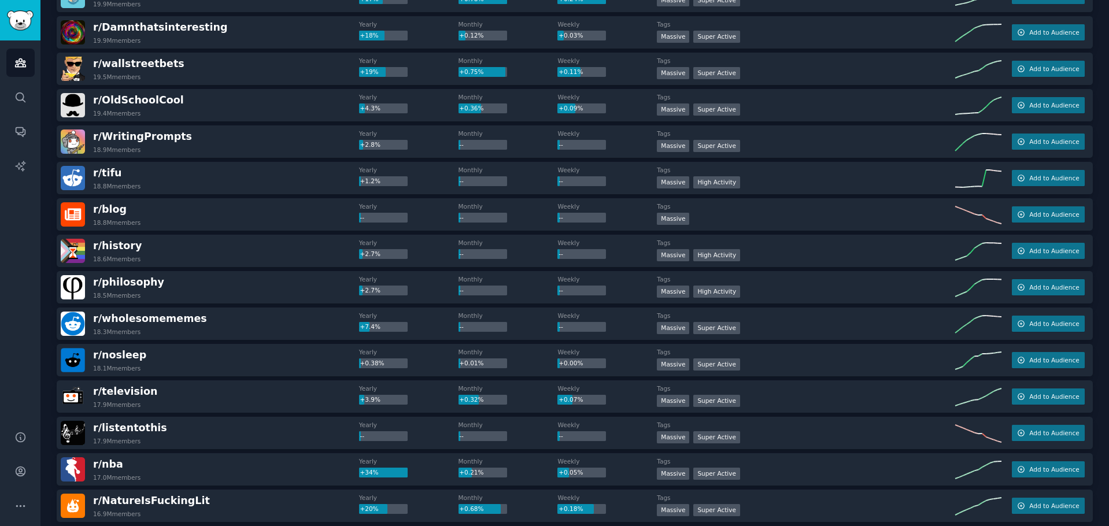
scroll to position [1495, 0]
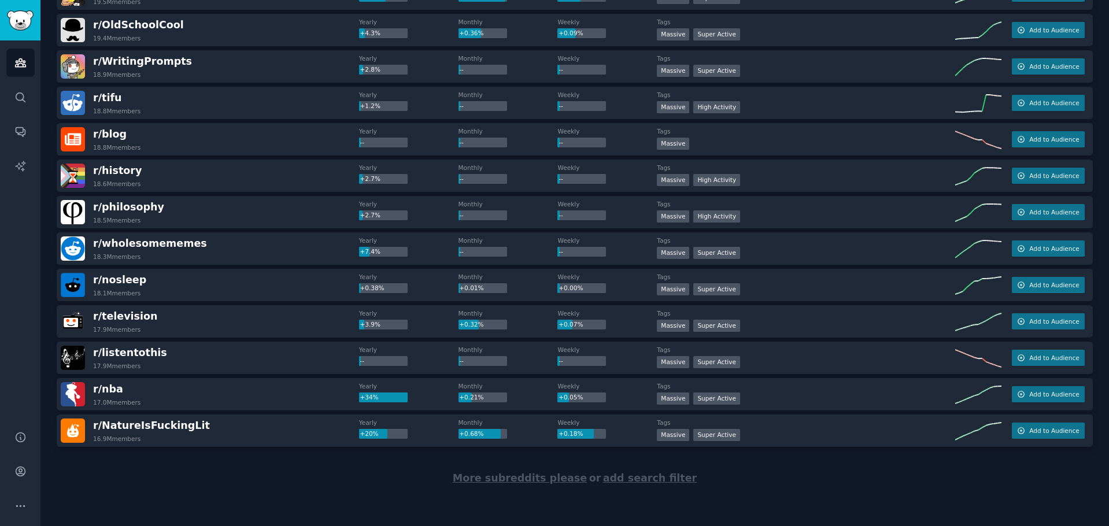
click at [566, 475] on span "More subreddits please" at bounding box center [520, 478] width 134 height 12
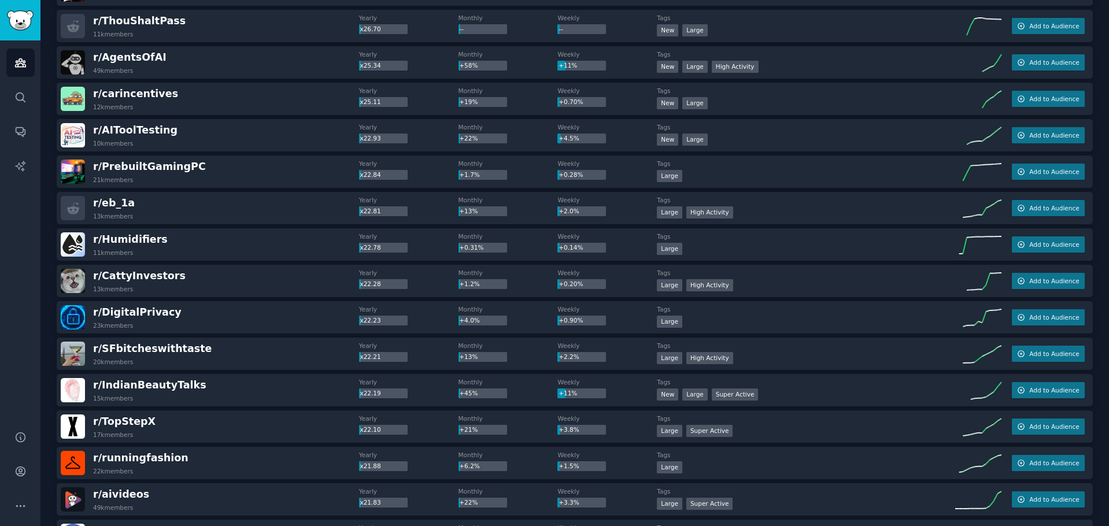
scroll to position [2130, 0]
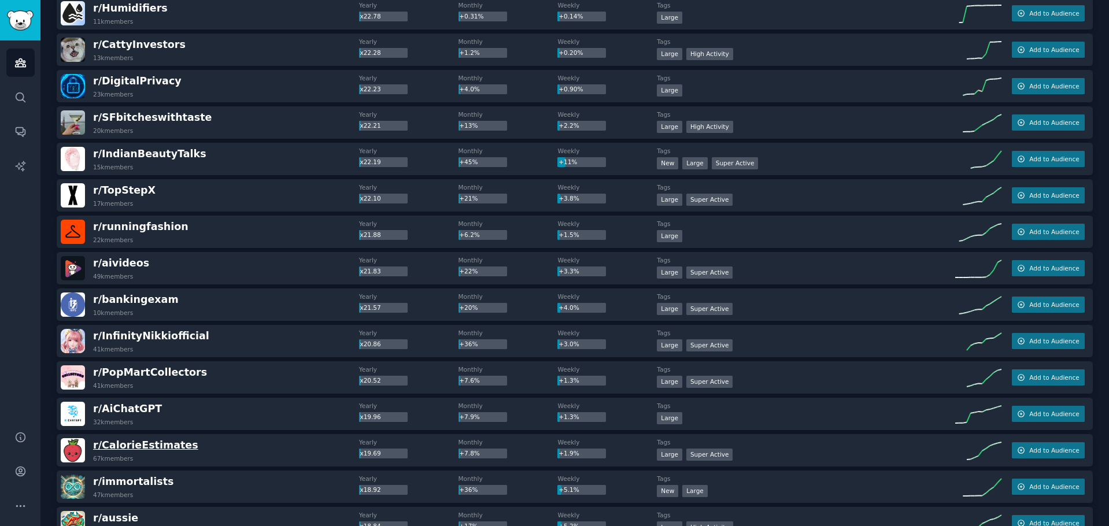
click at [173, 446] on span "r/ CalorieEstimates" at bounding box center [145, 445] width 105 height 12
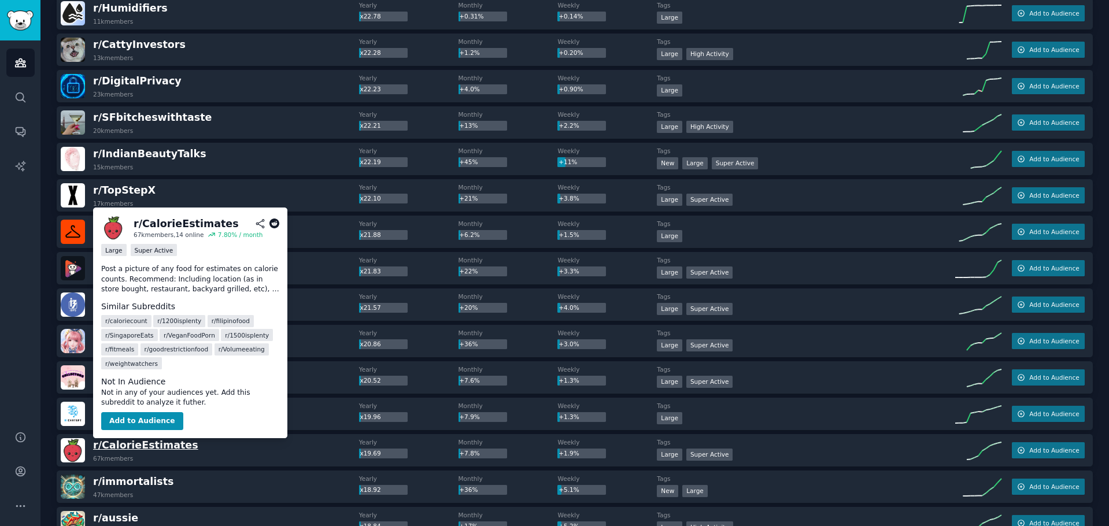
click at [167, 443] on span "r/ CalorieEstimates" at bounding box center [145, 445] width 105 height 12
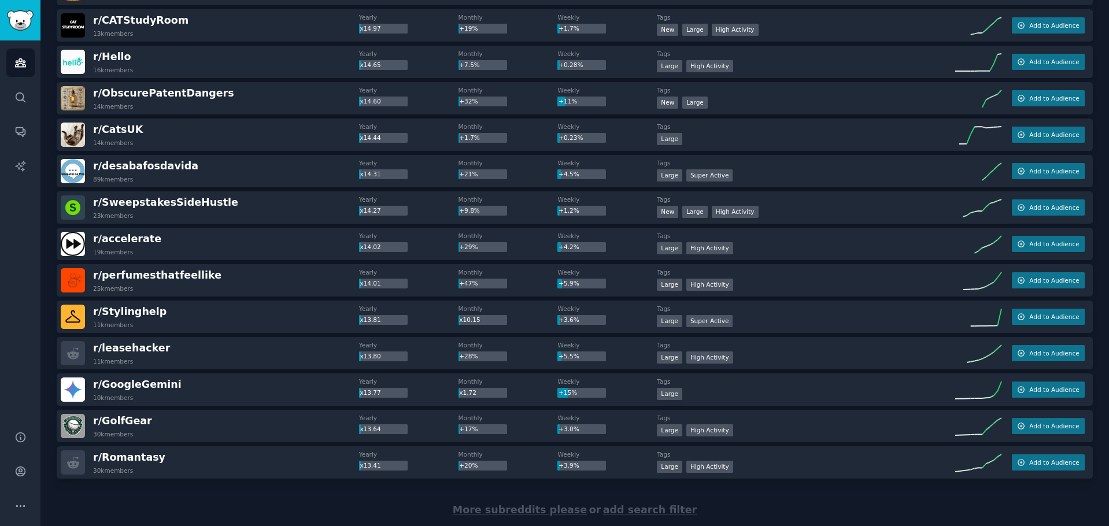
scroll to position [3315, 0]
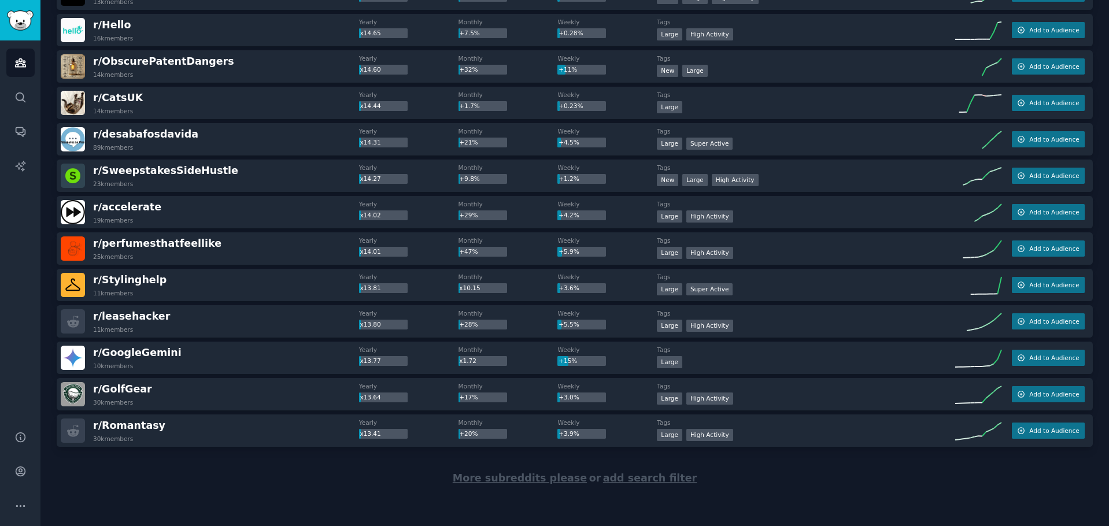
click at [557, 477] on span "More subreddits please" at bounding box center [520, 478] width 134 height 12
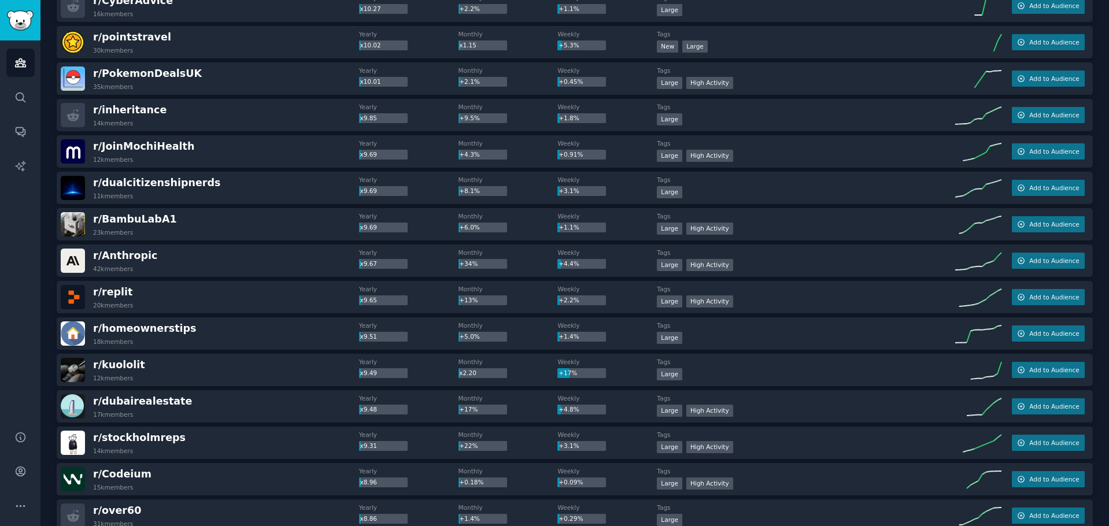
scroll to position [5109, 0]
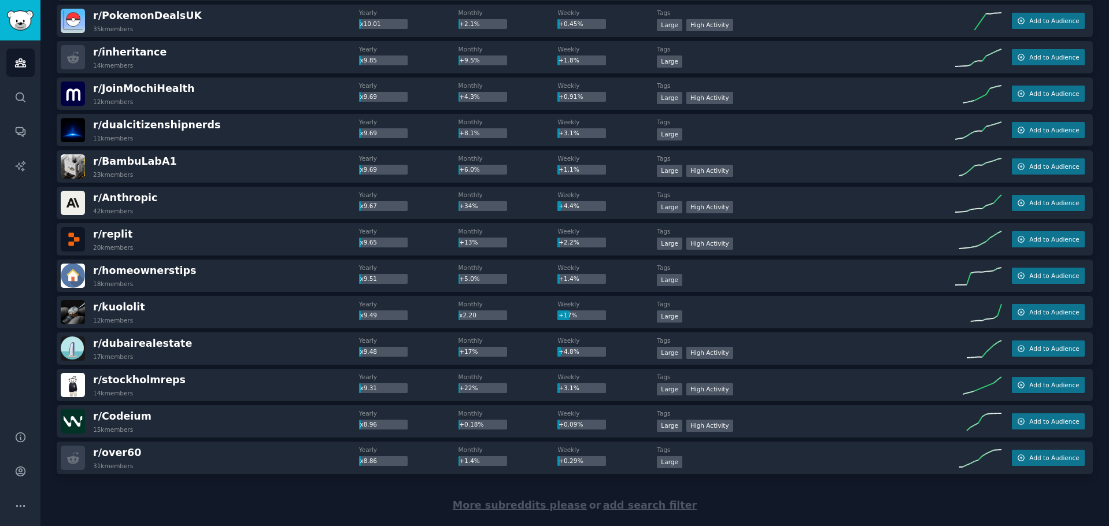
click at [489, 502] on span "More subreddits please" at bounding box center [520, 505] width 134 height 12
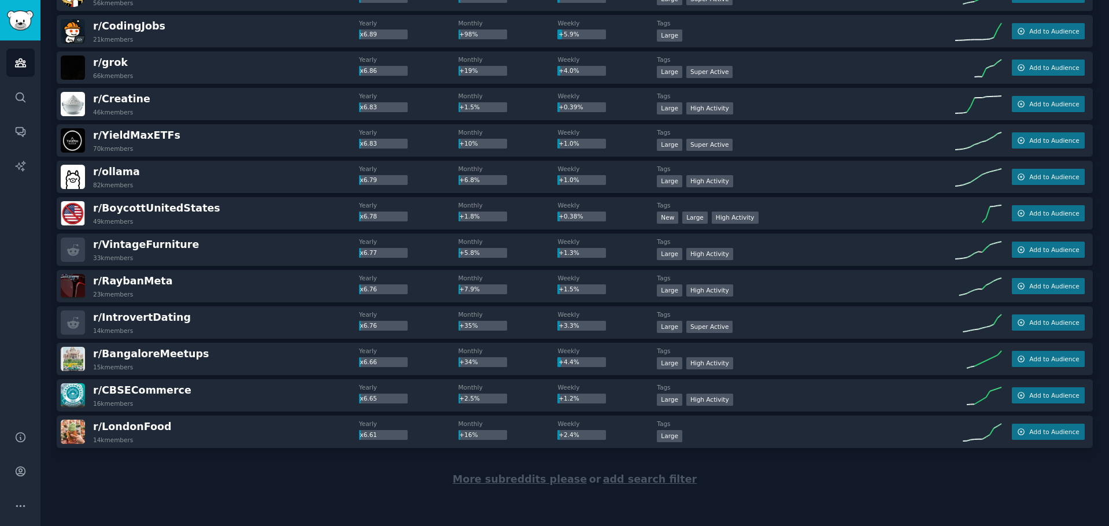
scroll to position [6956, 0]
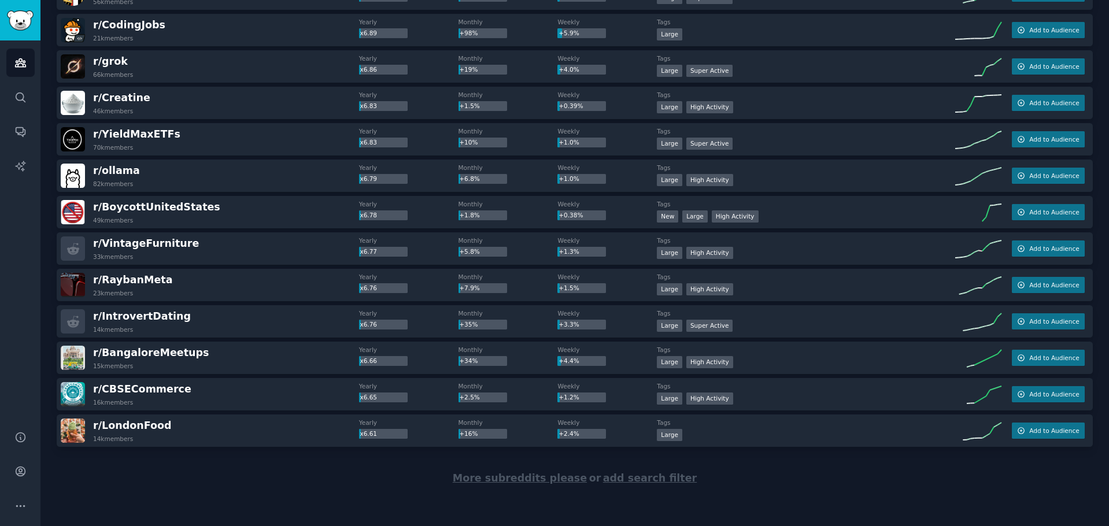
click at [519, 483] on span "More subreddits please" at bounding box center [520, 478] width 134 height 12
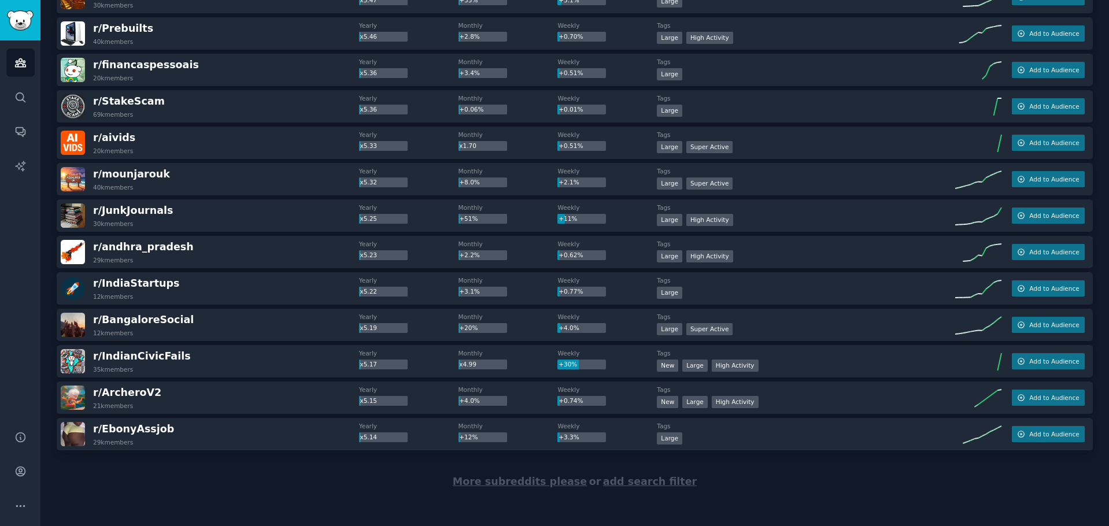
scroll to position [8777, 0]
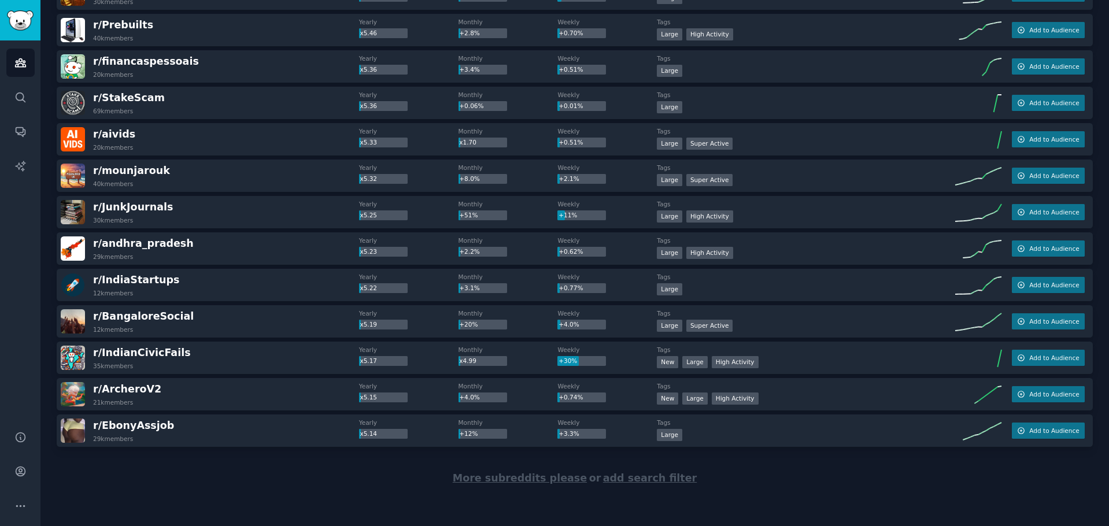
click at [513, 479] on span "More subreddits please" at bounding box center [520, 478] width 134 height 12
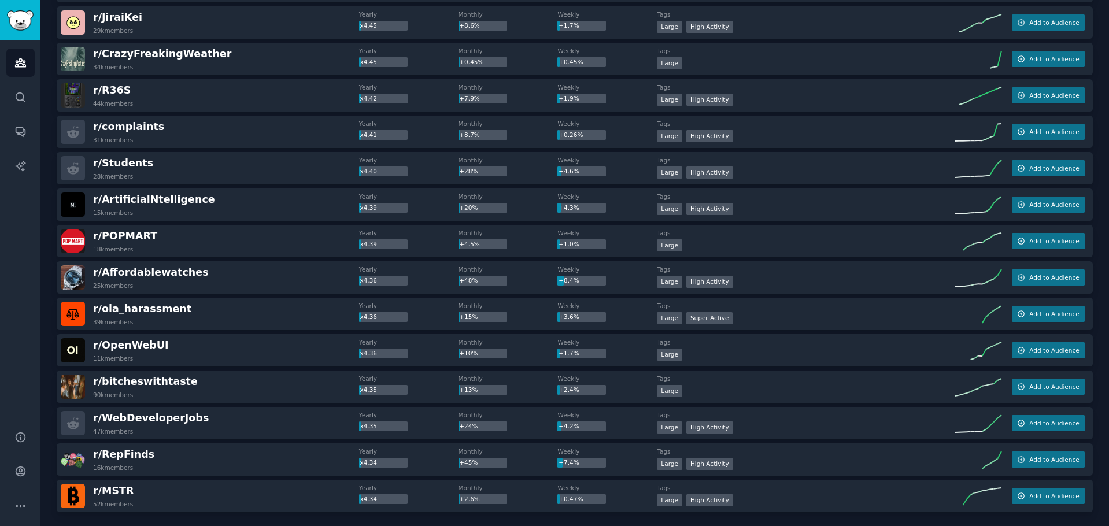
scroll to position [10570, 0]
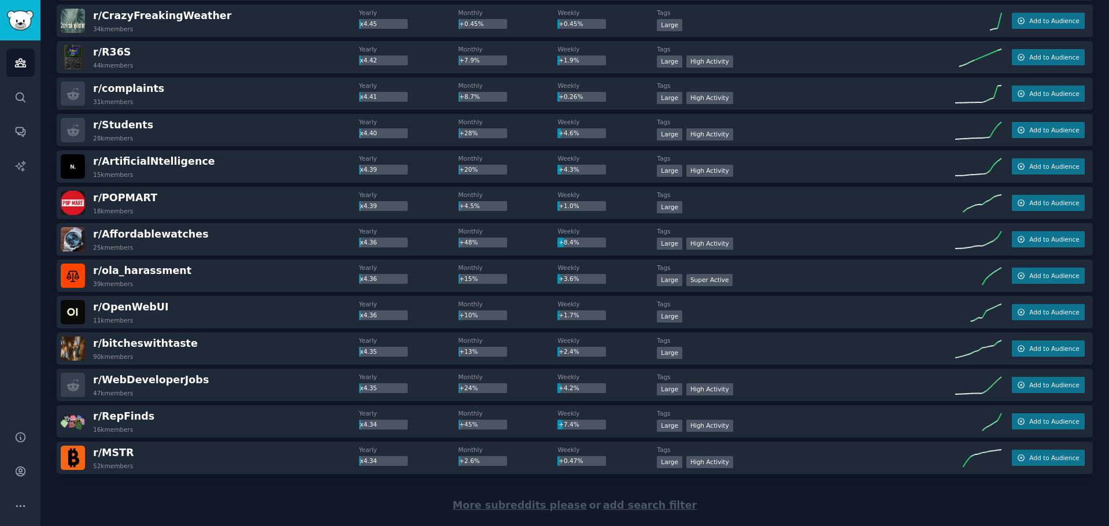
click at [562, 502] on span "More subreddits please" at bounding box center [520, 505] width 134 height 12
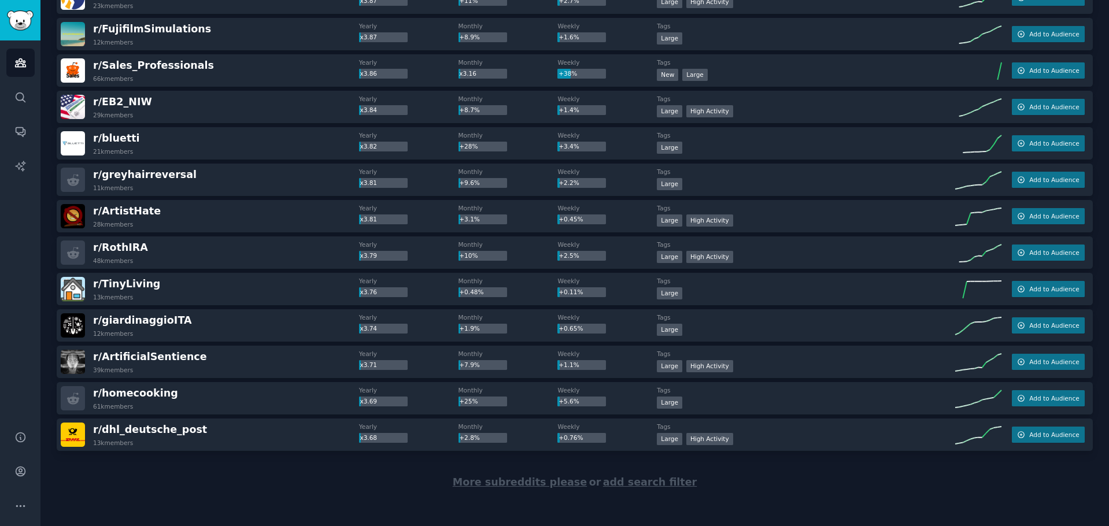
scroll to position [12418, 0]
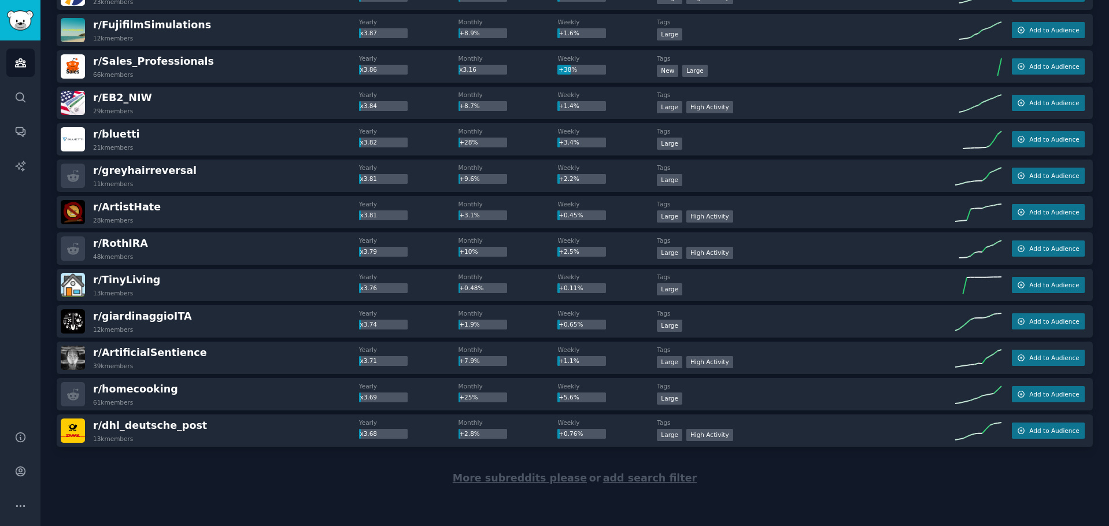
click at [553, 481] on span "More subreddits please" at bounding box center [520, 478] width 134 height 12
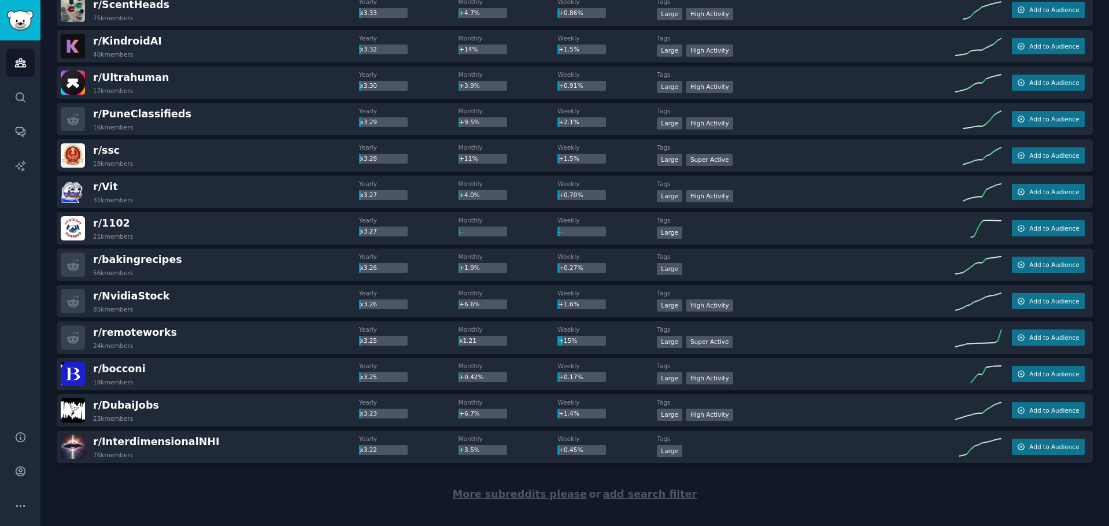
scroll to position [14239, 0]
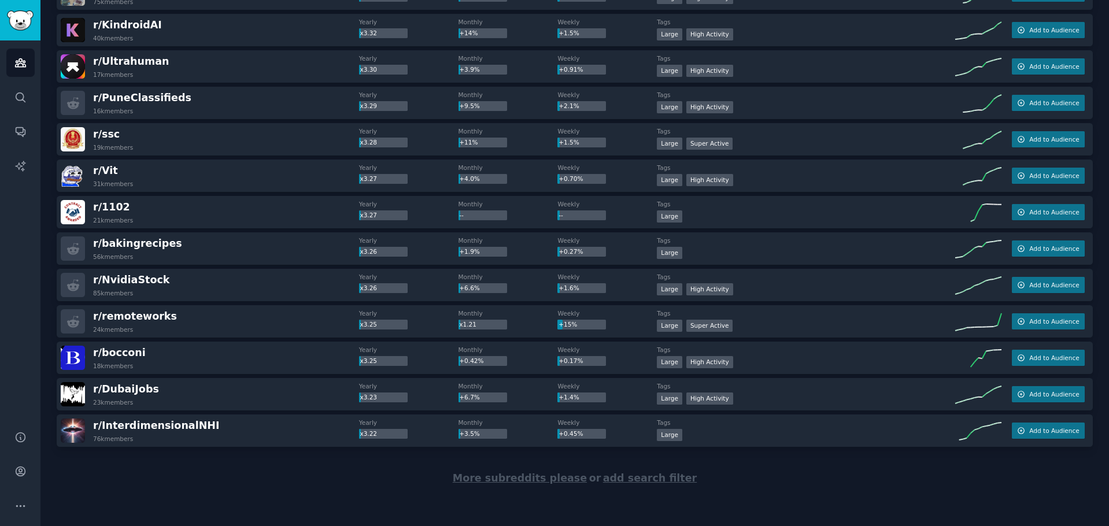
click at [572, 479] on span "More subreddits please" at bounding box center [520, 478] width 134 height 12
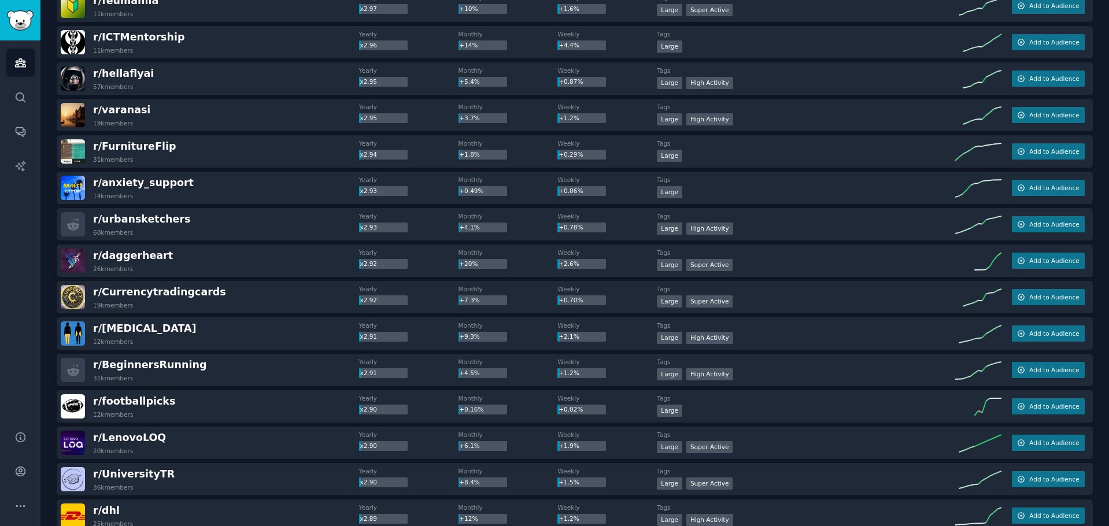
scroll to position [16032, 0]
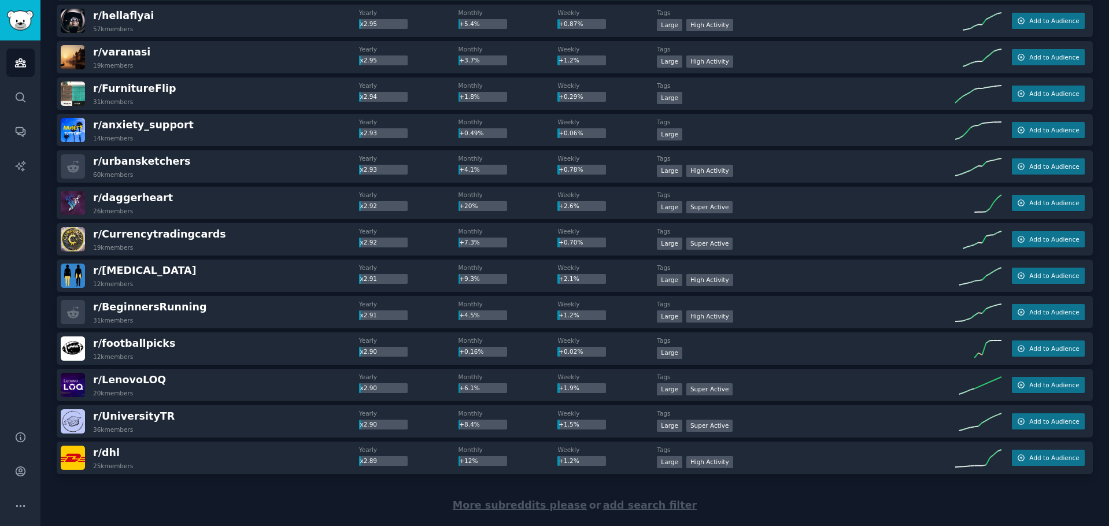
click at [564, 510] on span "More subreddits please" at bounding box center [520, 505] width 134 height 12
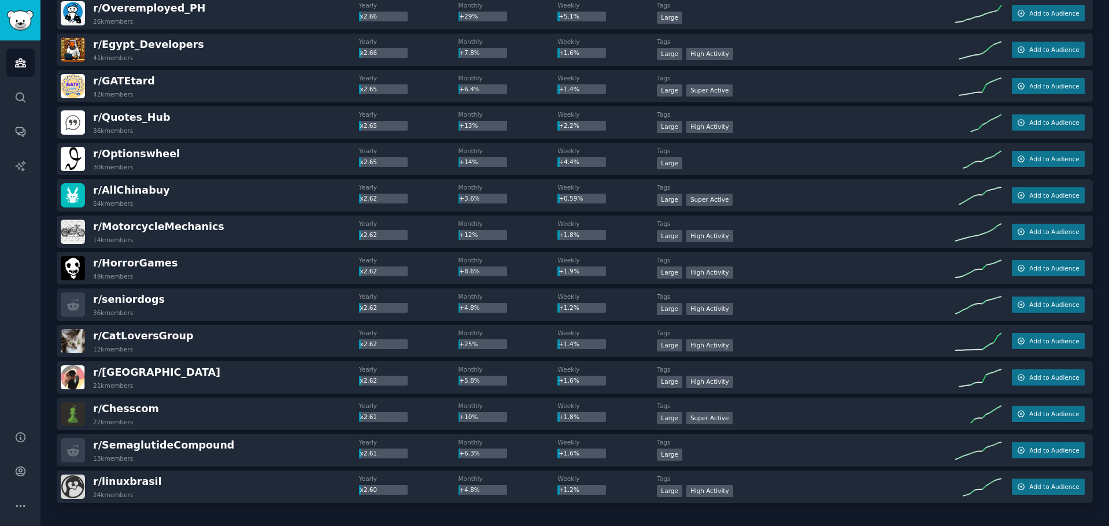
scroll to position [17880, 0]
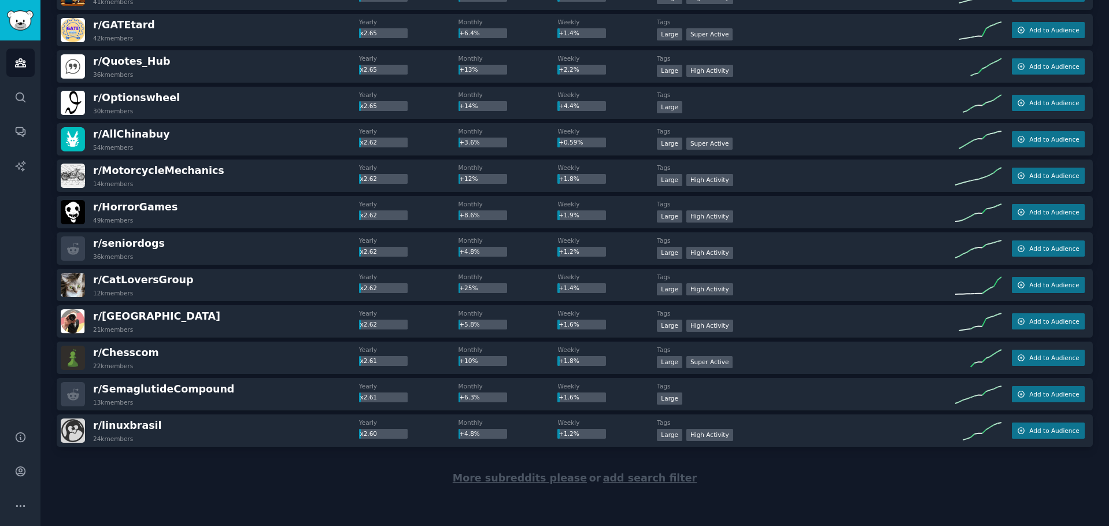
click at [562, 479] on span "More subreddits please" at bounding box center [520, 478] width 134 height 12
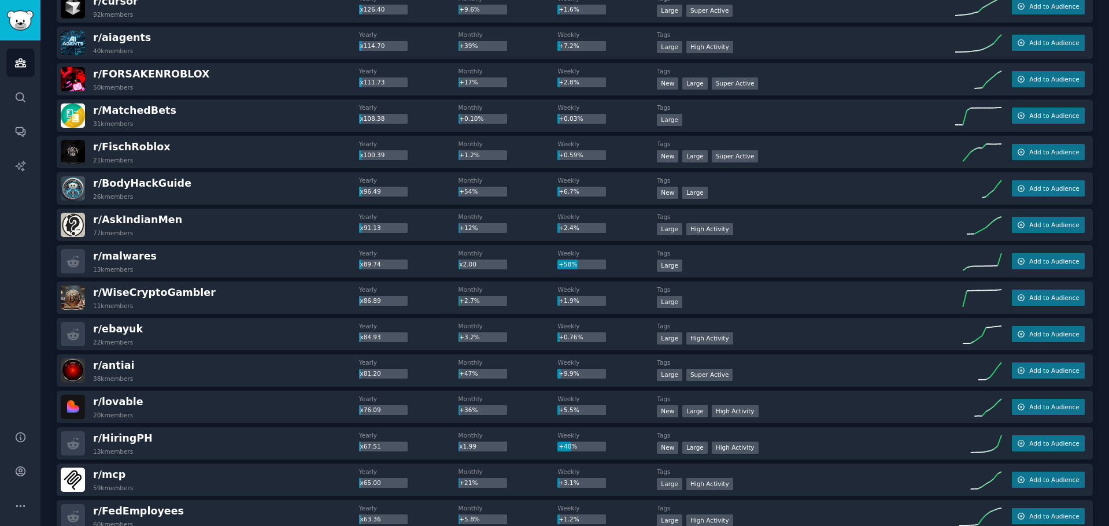
scroll to position [0, 0]
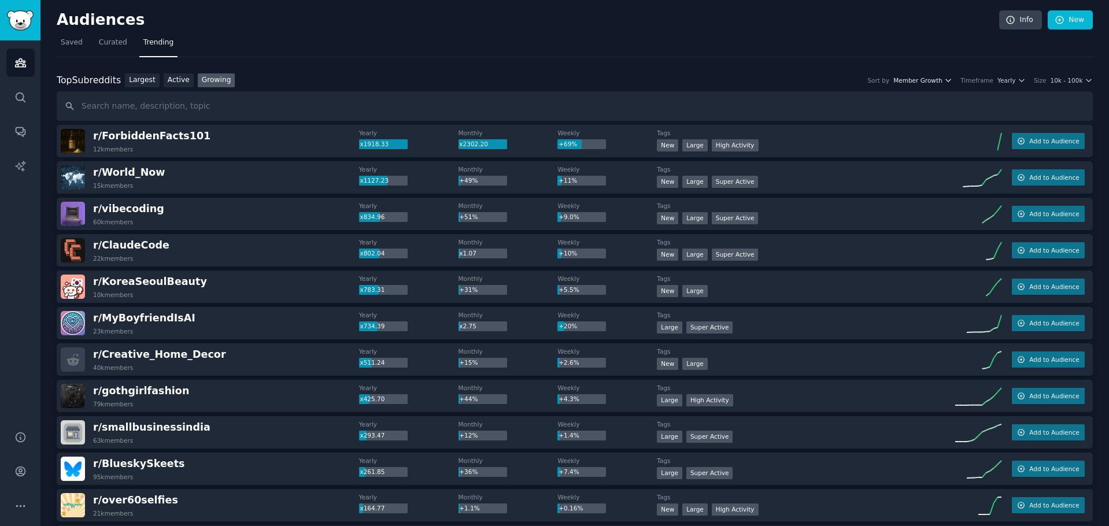
click at [942, 80] on span "Member Growth" at bounding box center [917, 80] width 49 height 8
click at [970, 80] on div "Timeframe" at bounding box center [976, 80] width 33 height 8
click at [1009, 83] on span "Yearly" at bounding box center [1006, 80] width 18 height 8
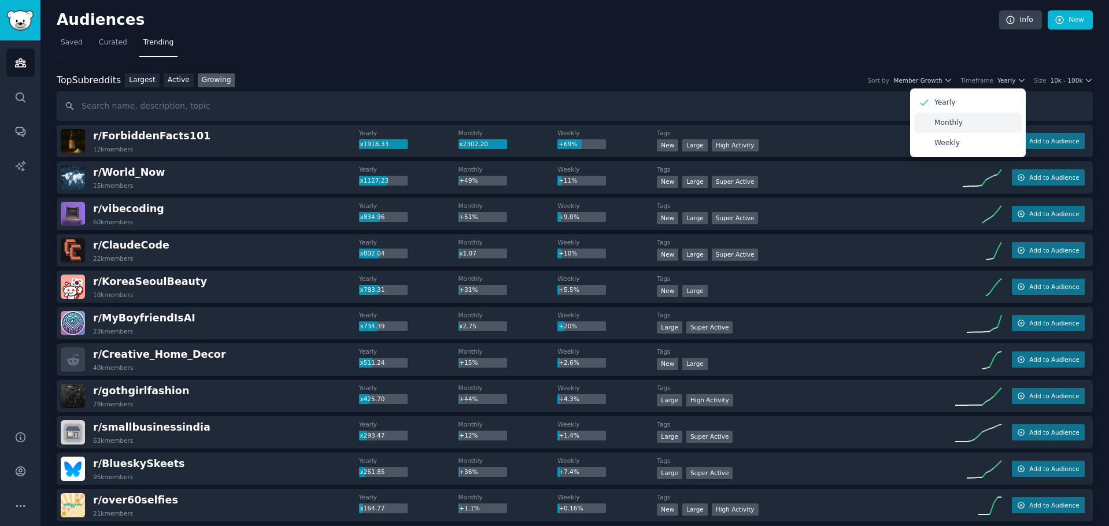
click at [982, 126] on div "Monthly" at bounding box center [968, 123] width 108 height 20
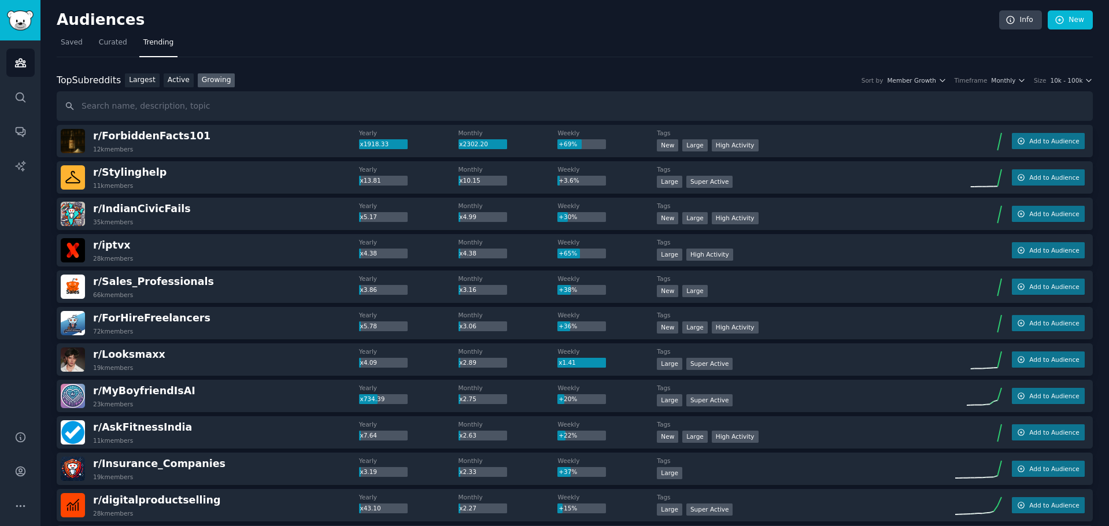
scroll to position [58, 0]
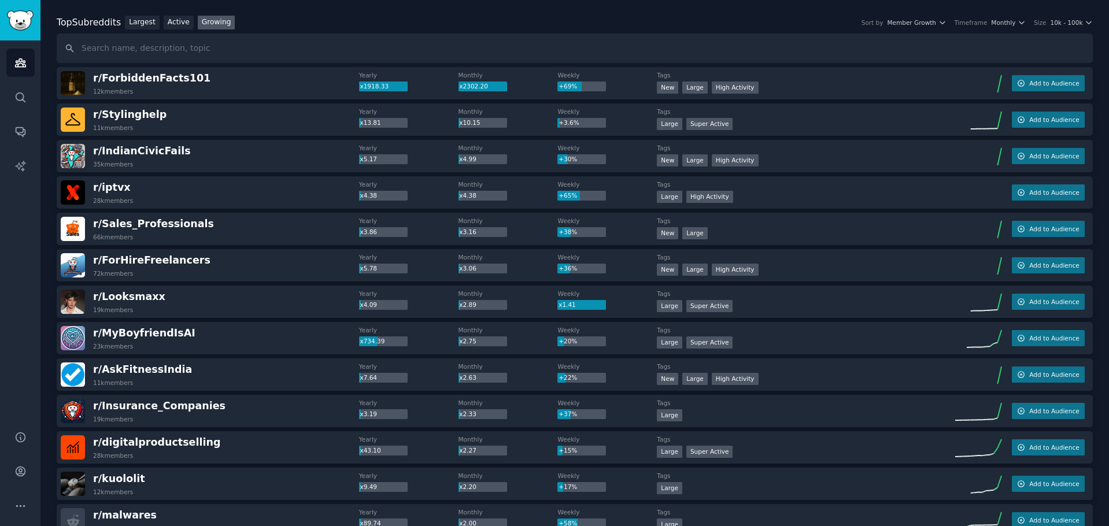
click at [264, 228] on div "r/ Sales_Professionals 66k members" at bounding box center [210, 229] width 298 height 24
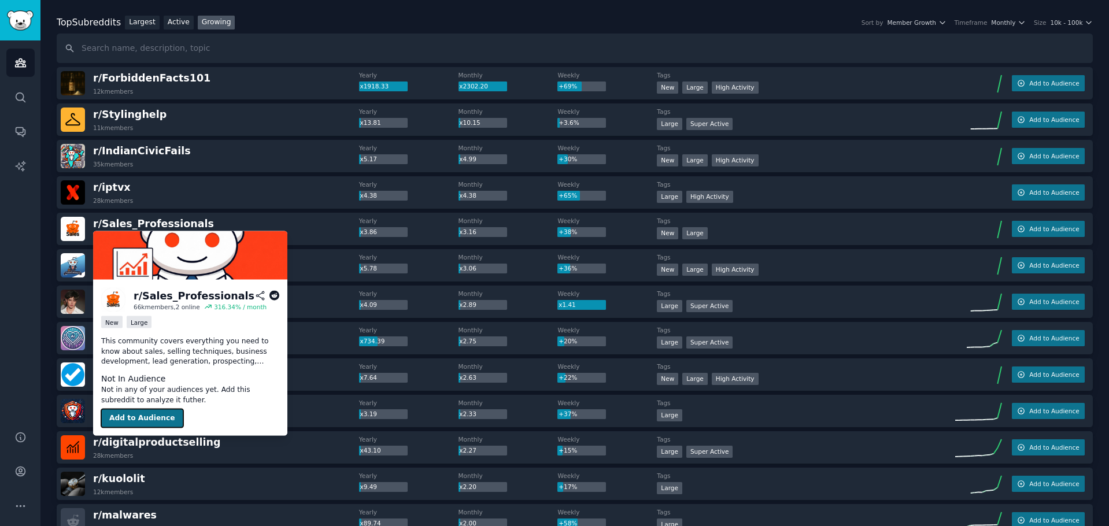
click at [143, 420] on button "Add to Audience" at bounding box center [142, 418] width 82 height 18
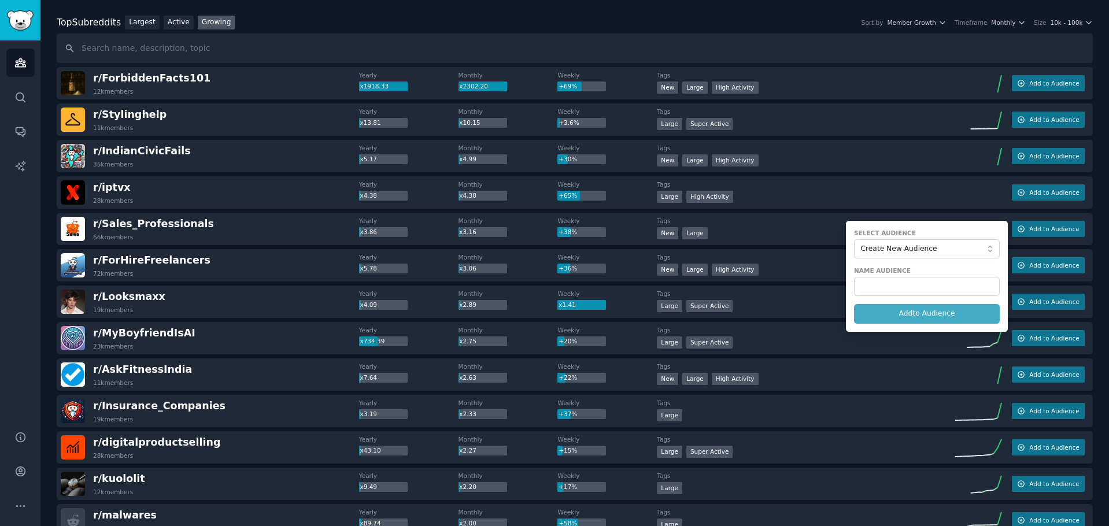
click at [940, 225] on form "Select Audience Create New Audience Name Audience Add to Audience" at bounding box center [927, 276] width 162 height 111
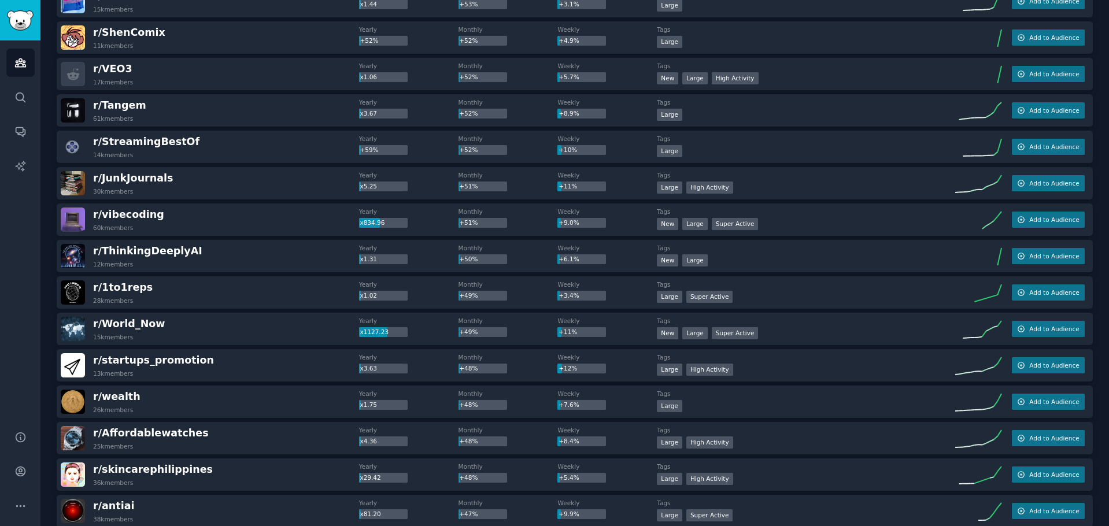
scroll to position [2601, 0]
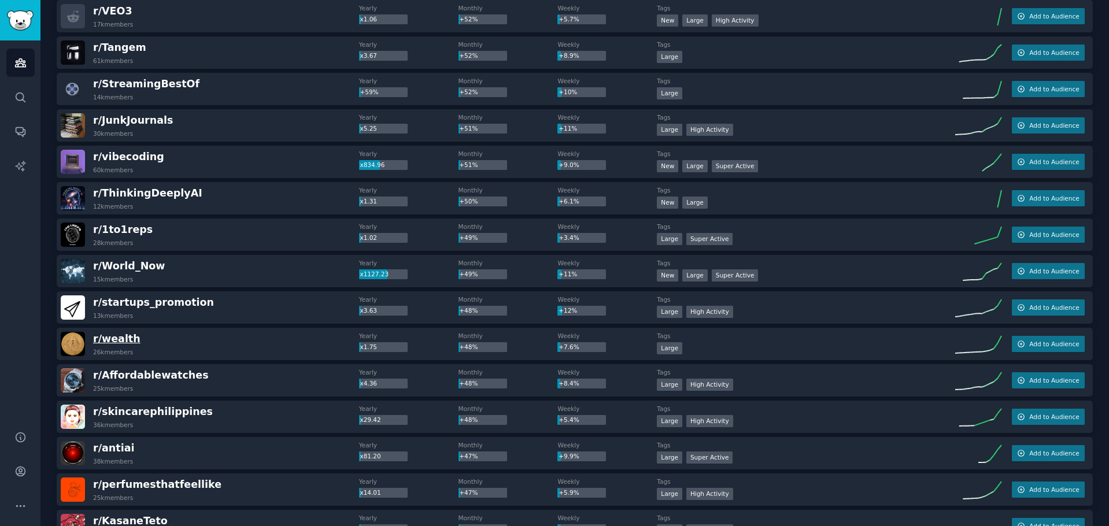
click at [120, 344] on span "r/ wealth" at bounding box center [116, 339] width 47 height 12
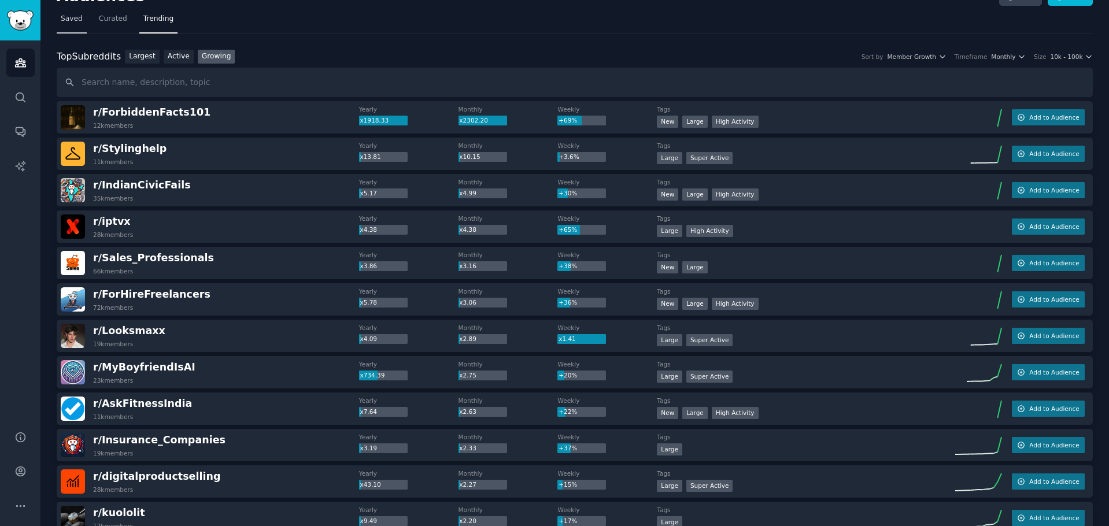
click at [77, 22] on span "Saved" at bounding box center [72, 19] width 22 height 10
